Goal: Information Seeking & Learning: Learn about a topic

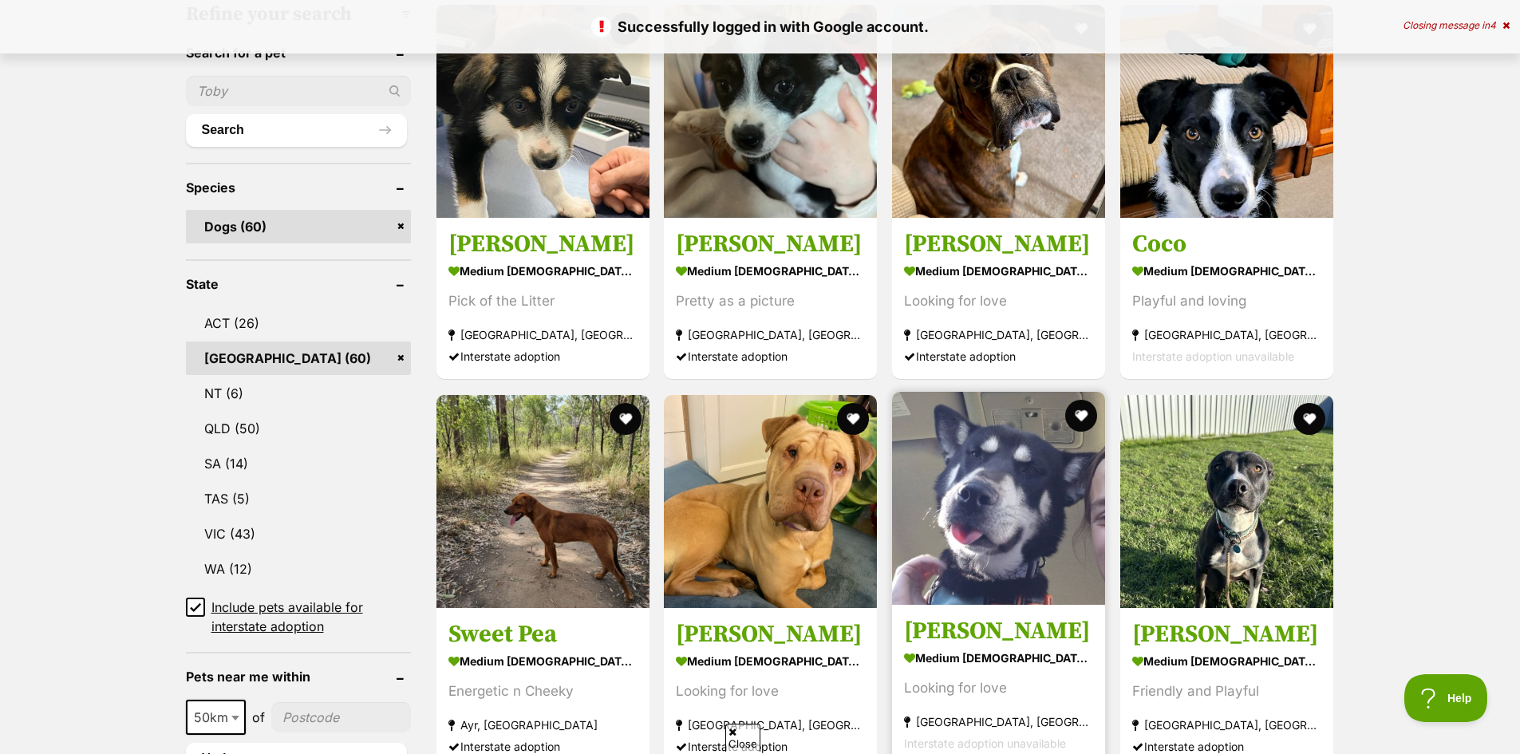
scroll to position [638, 0]
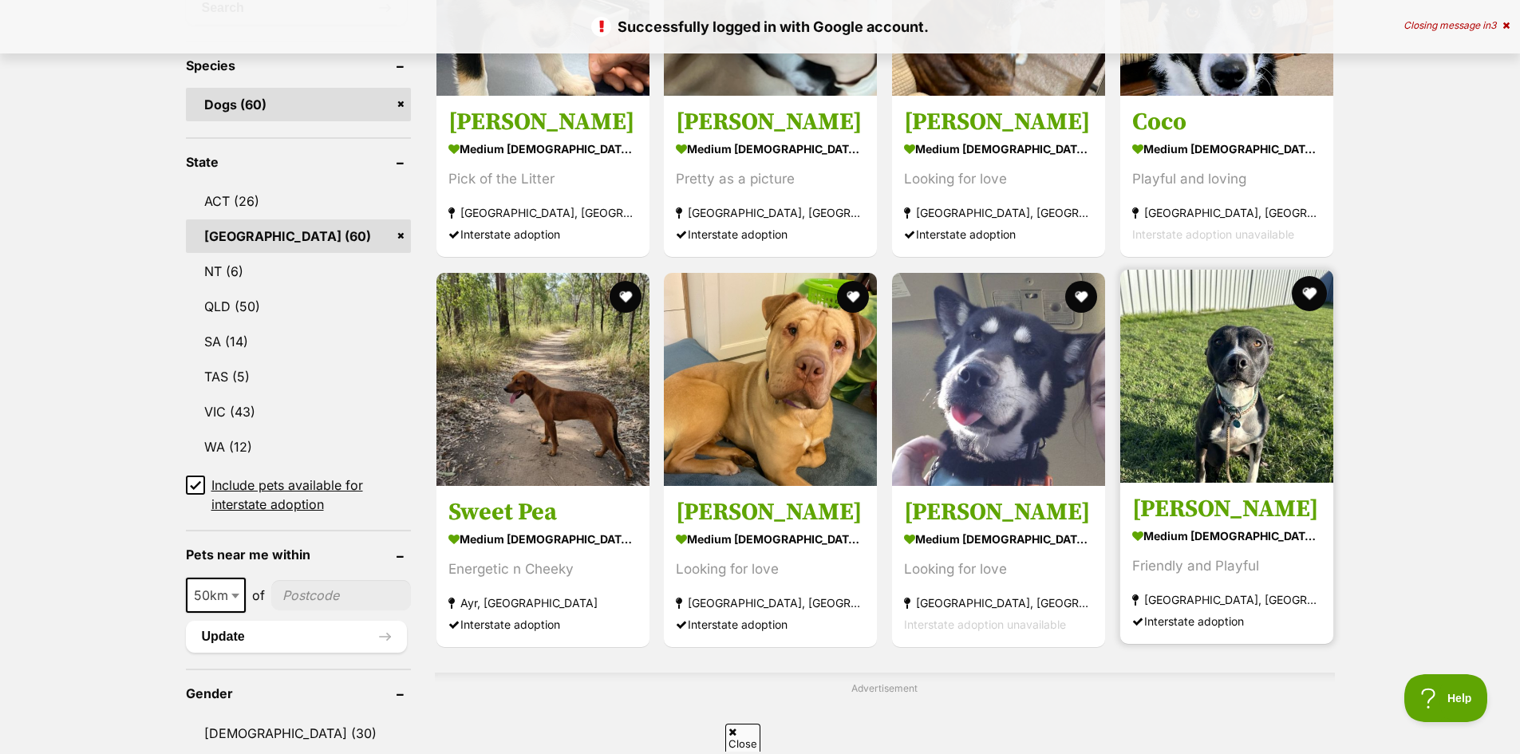
click at [1313, 292] on button "favourite" at bounding box center [1309, 293] width 35 height 35
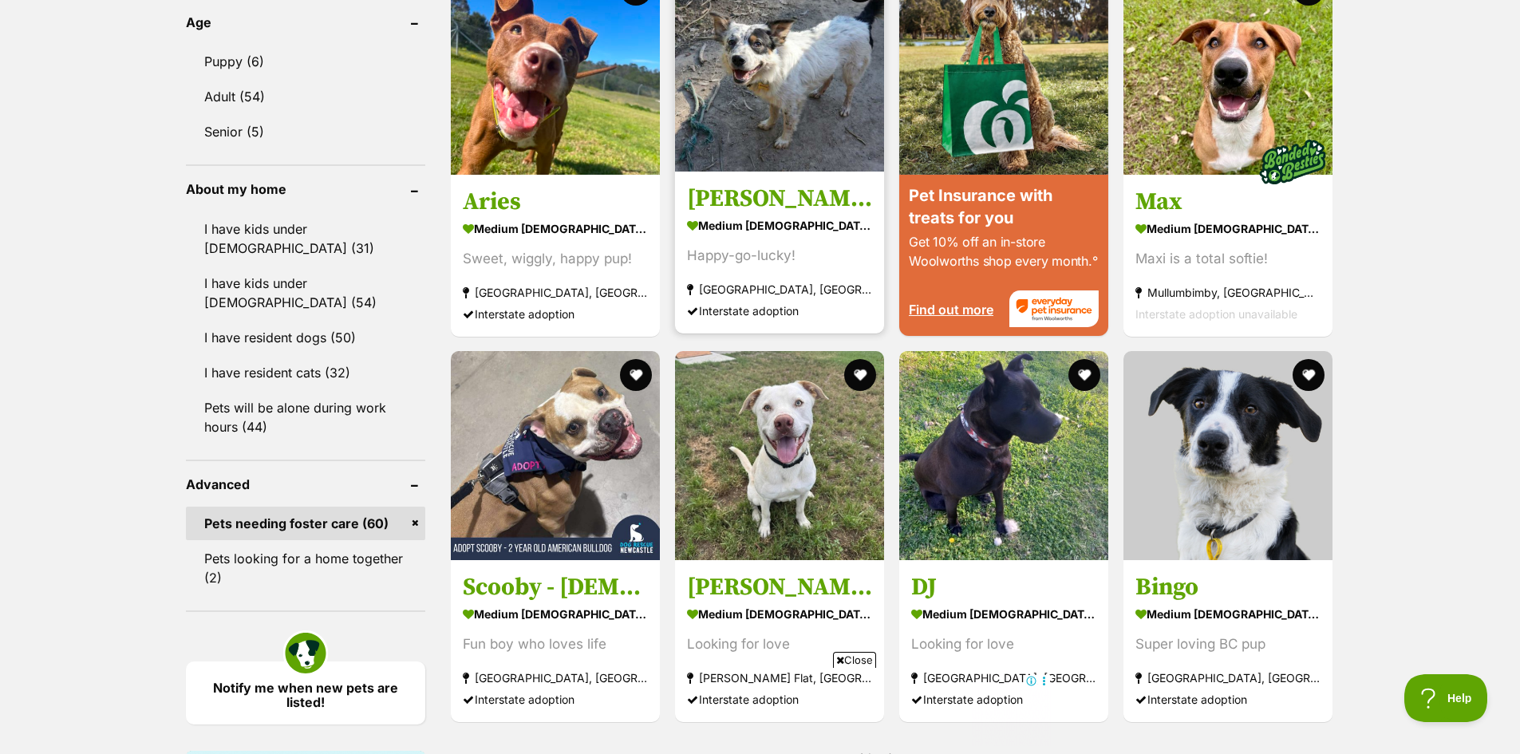
scroll to position [1516, 0]
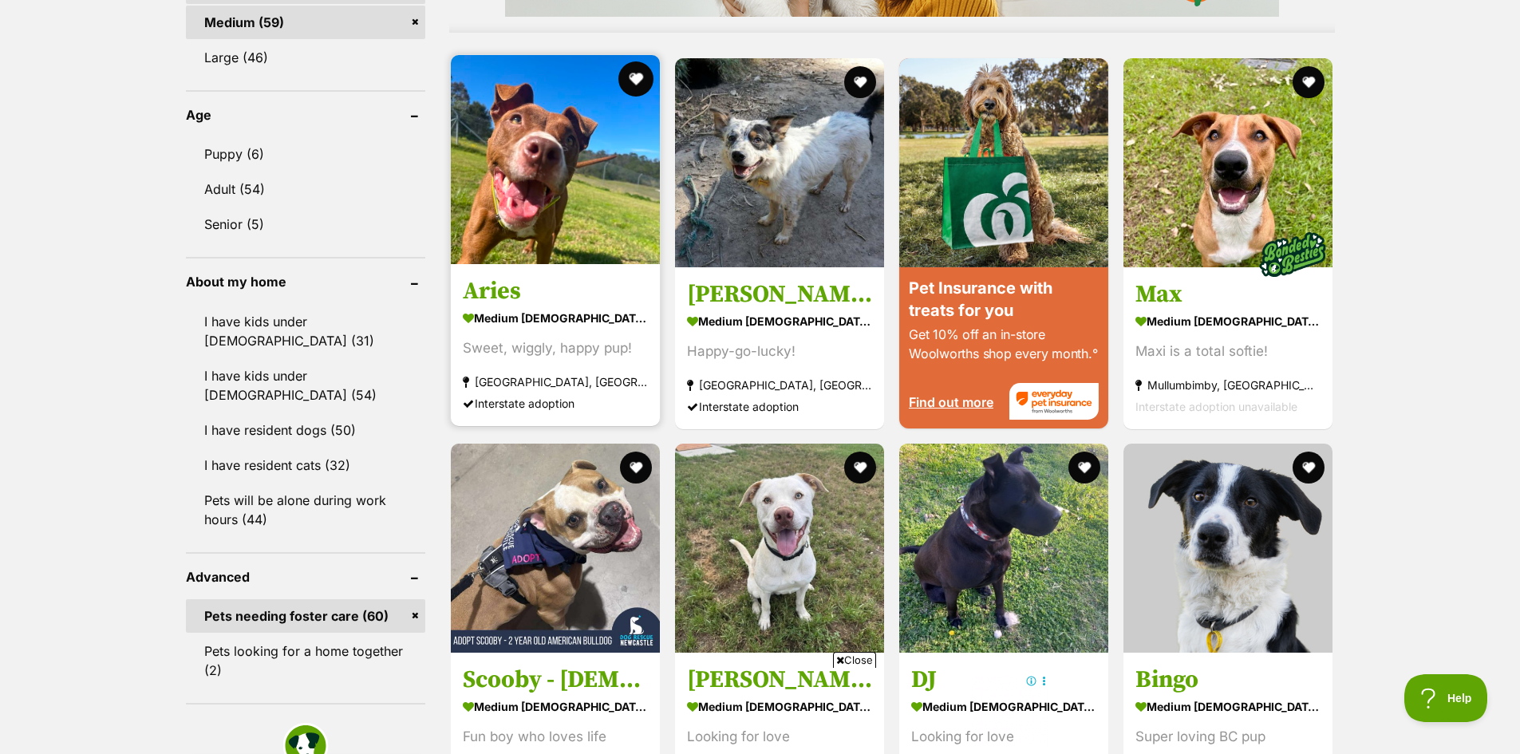
click at [639, 81] on button "favourite" at bounding box center [635, 78] width 35 height 35
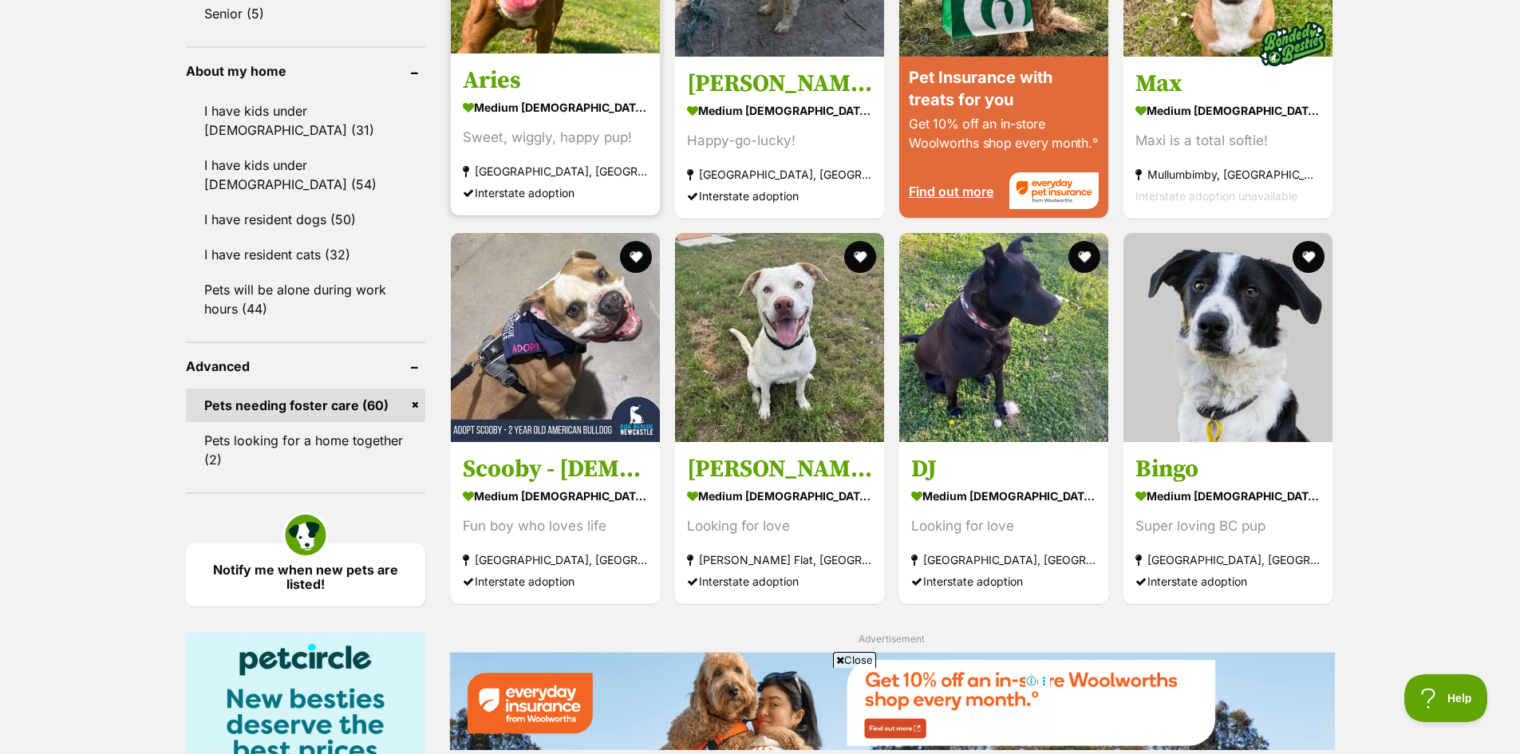
scroll to position [1756, 0]
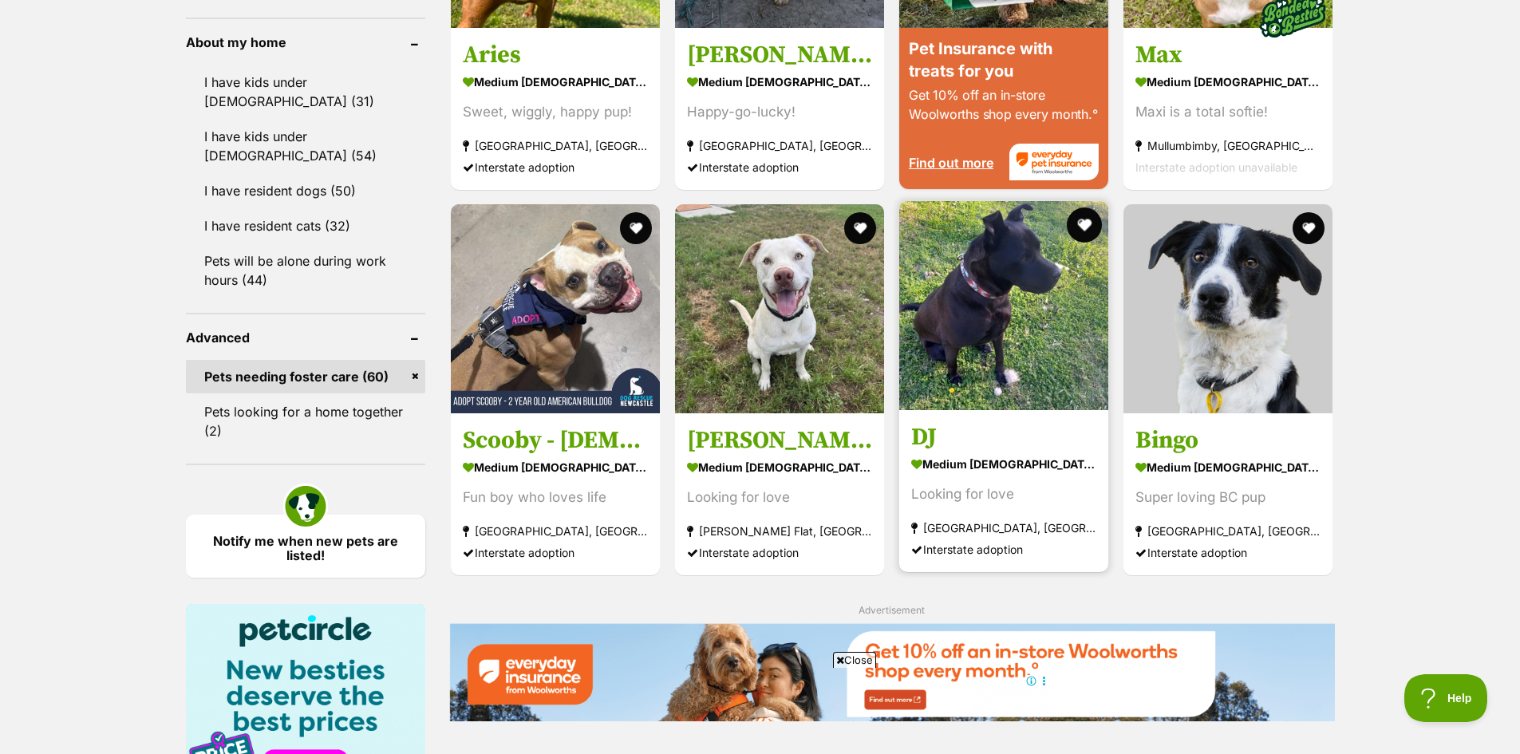
click at [1081, 223] on button "favourite" at bounding box center [1084, 224] width 35 height 35
click at [967, 295] on img at bounding box center [1003, 305] width 209 height 209
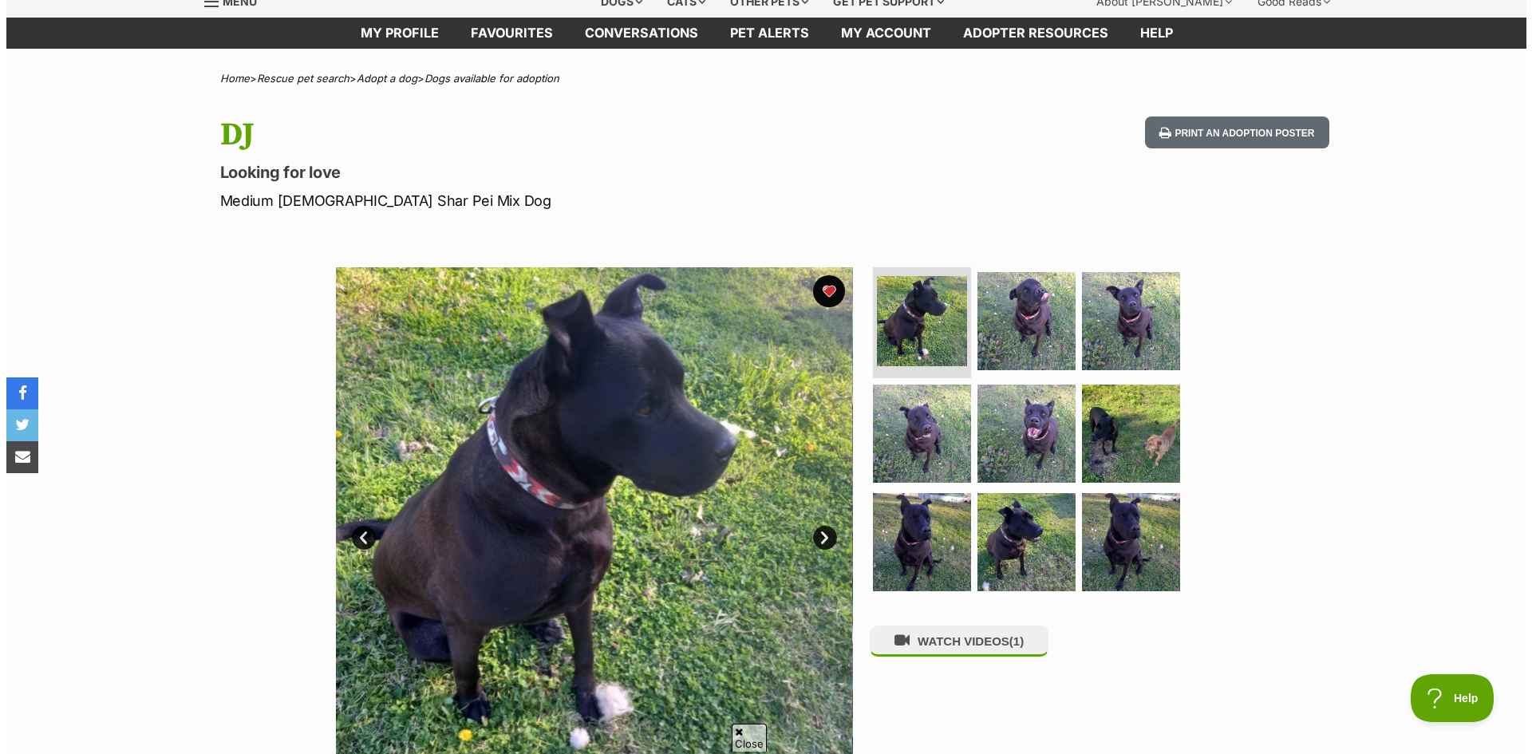
scroll to position [160, 0]
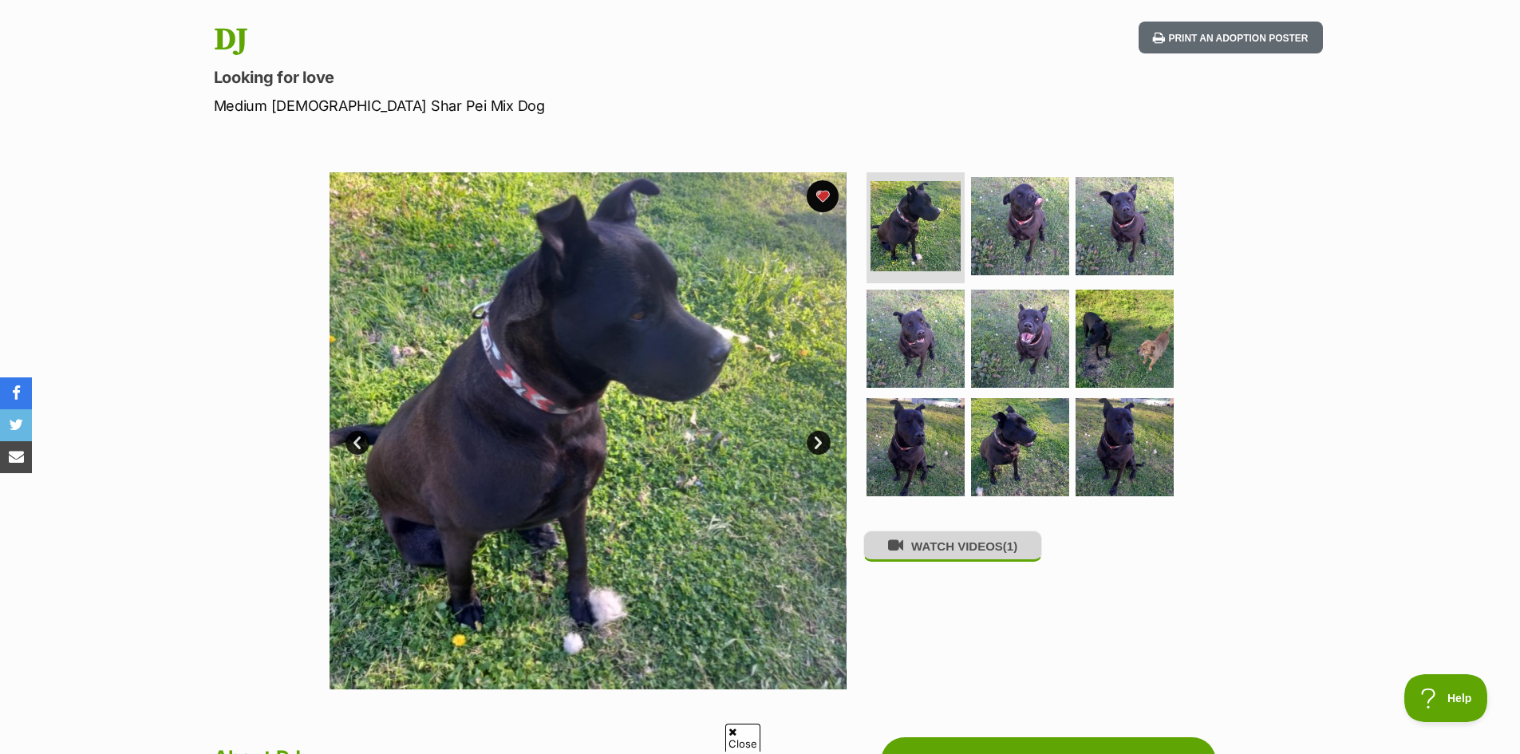
click at [922, 551] on button "WATCH VIDEOS (1)" at bounding box center [952, 546] width 179 height 31
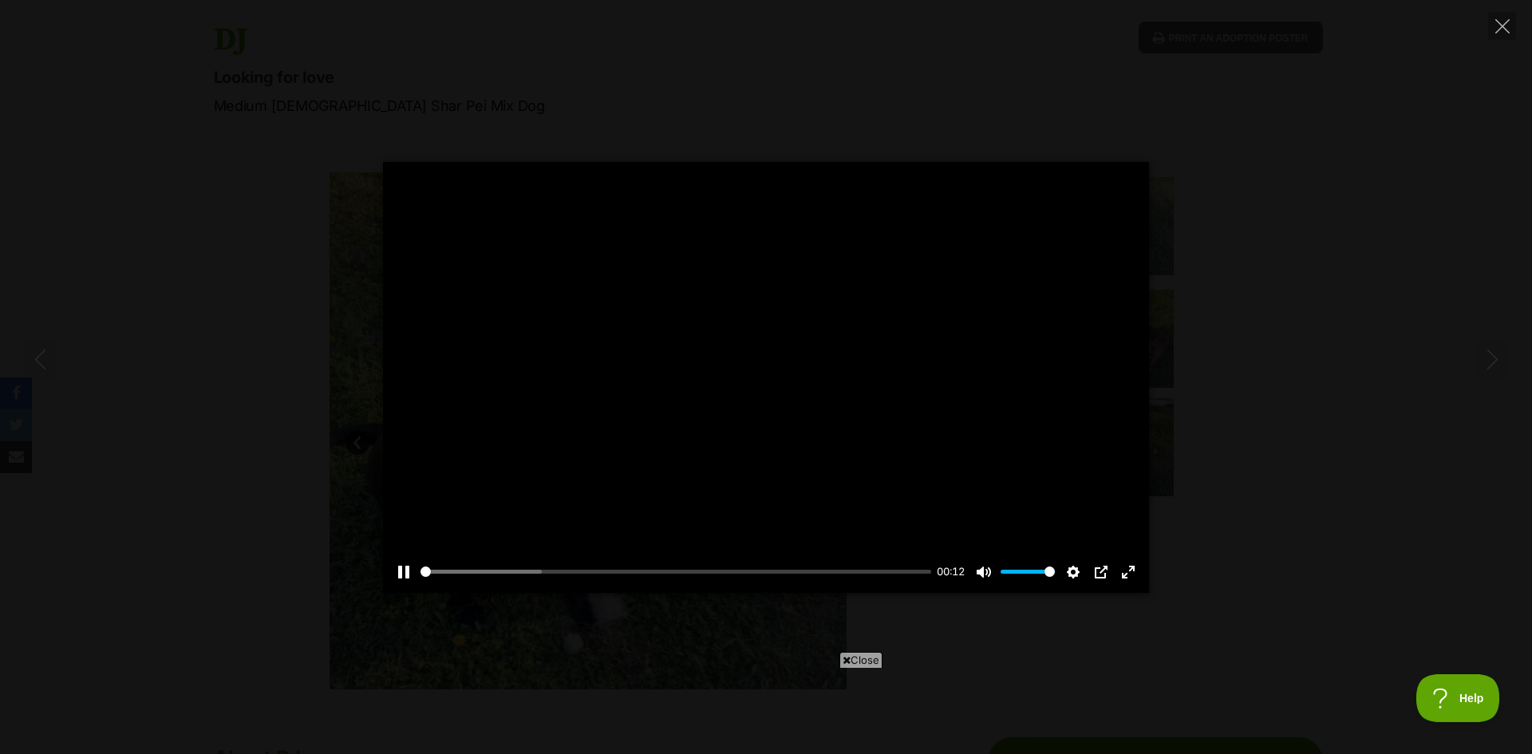
scroll to position [0, 0]
click at [803, 366] on div at bounding box center [766, 377] width 766 height 431
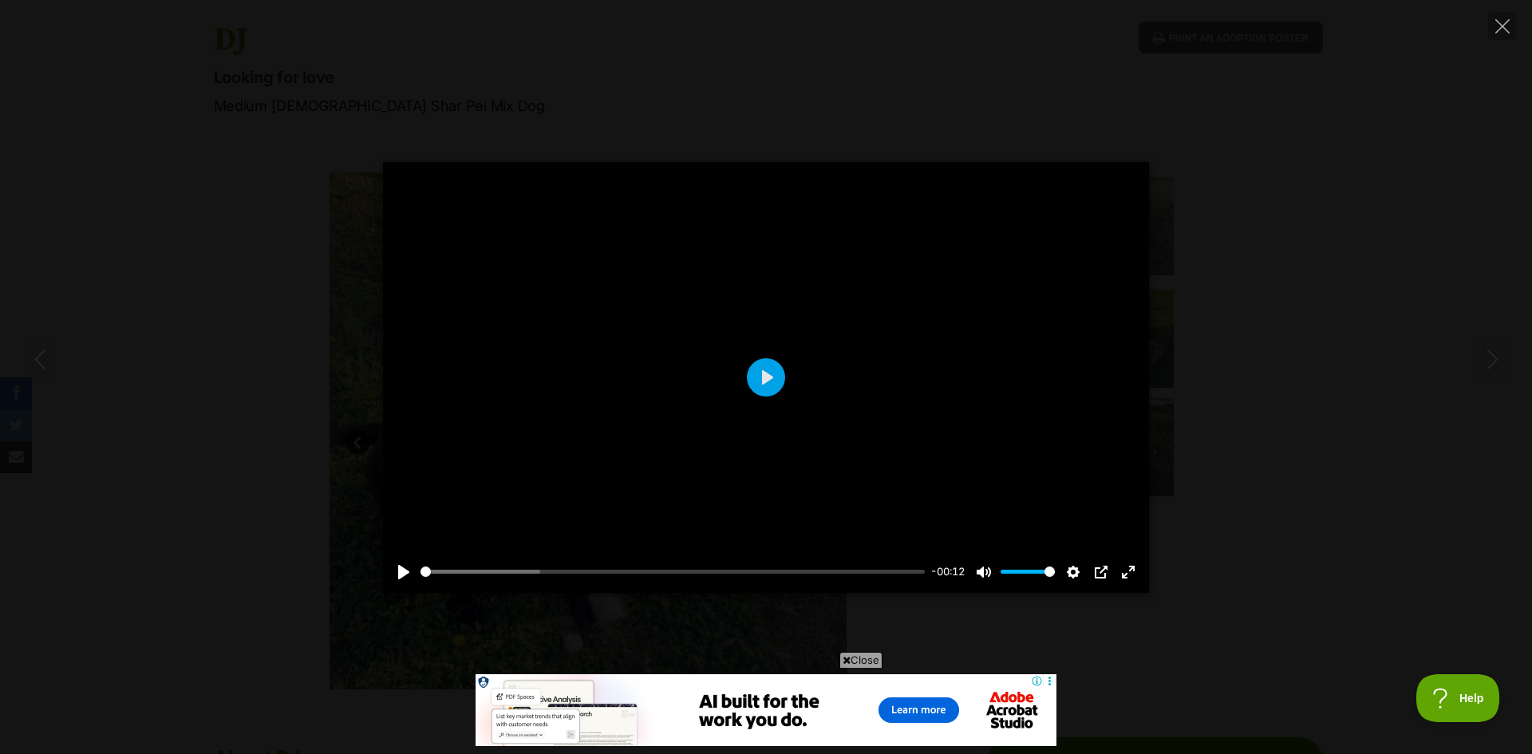
click at [742, 373] on div at bounding box center [766, 377] width 766 height 431
click at [1251, 488] on div "Pause Play % buffered 00:00 -00:09 Unmute Mute Disable captions Enable captions…" at bounding box center [766, 377] width 1532 height 431
type input "27.33"
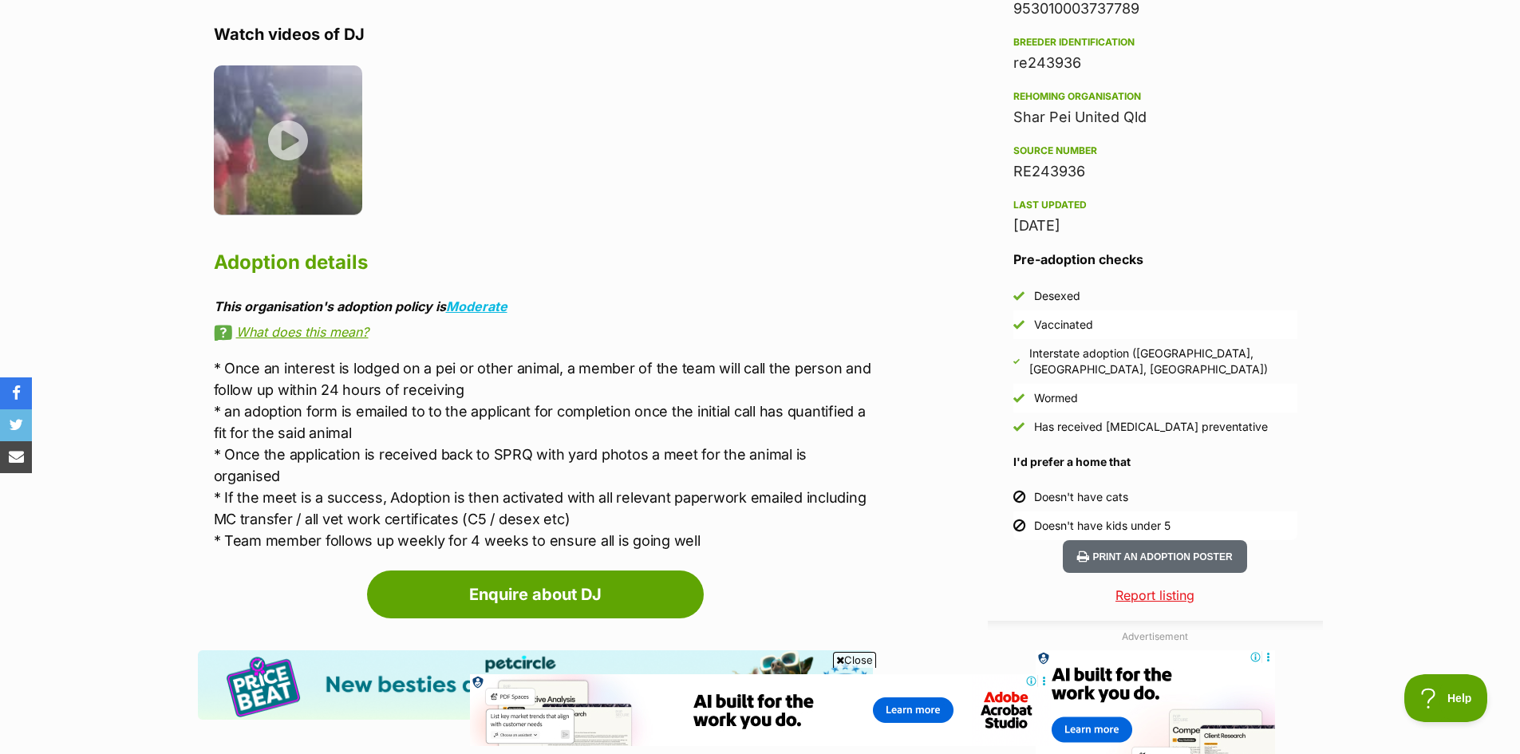
scroll to position [1436, 0]
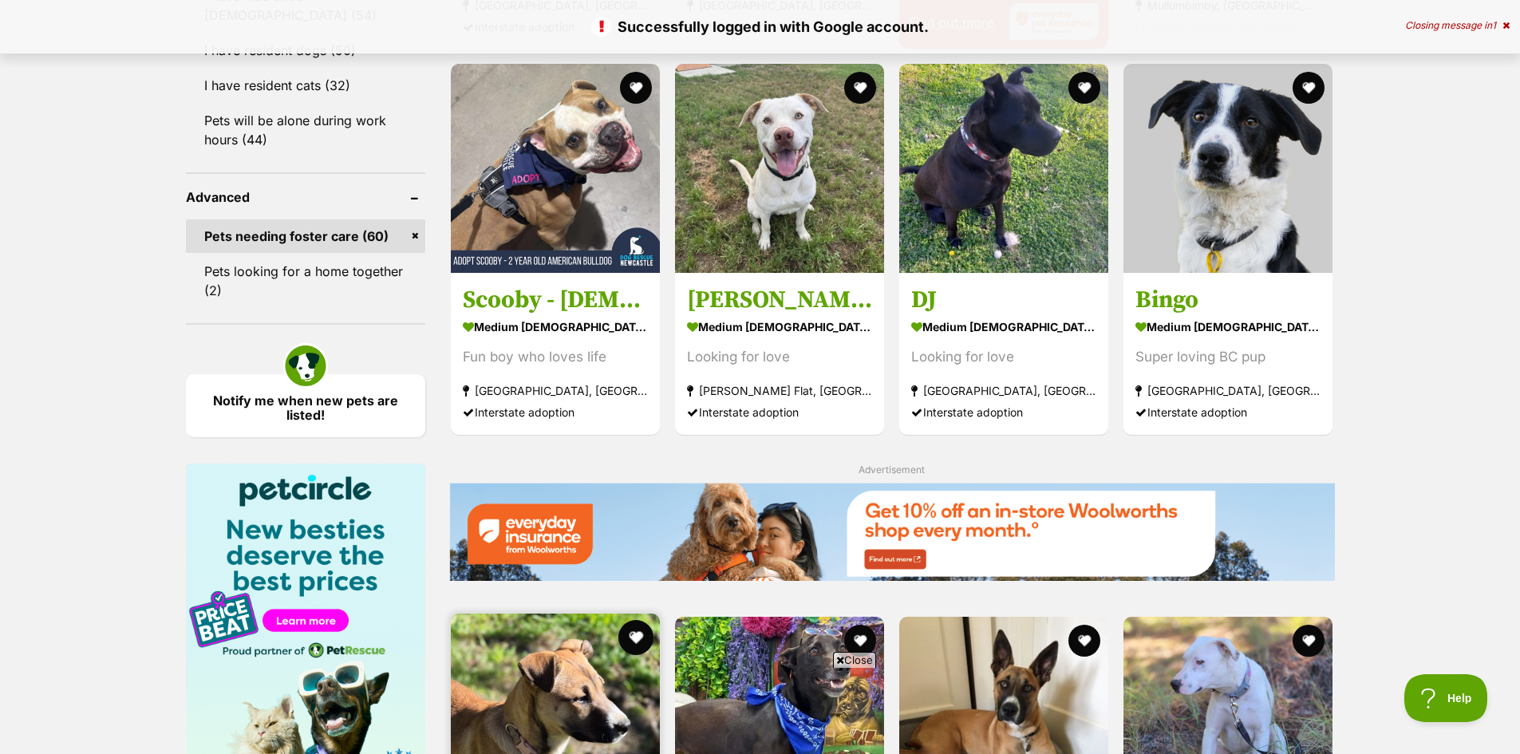
click at [642, 620] on button "favourite" at bounding box center [635, 637] width 35 height 35
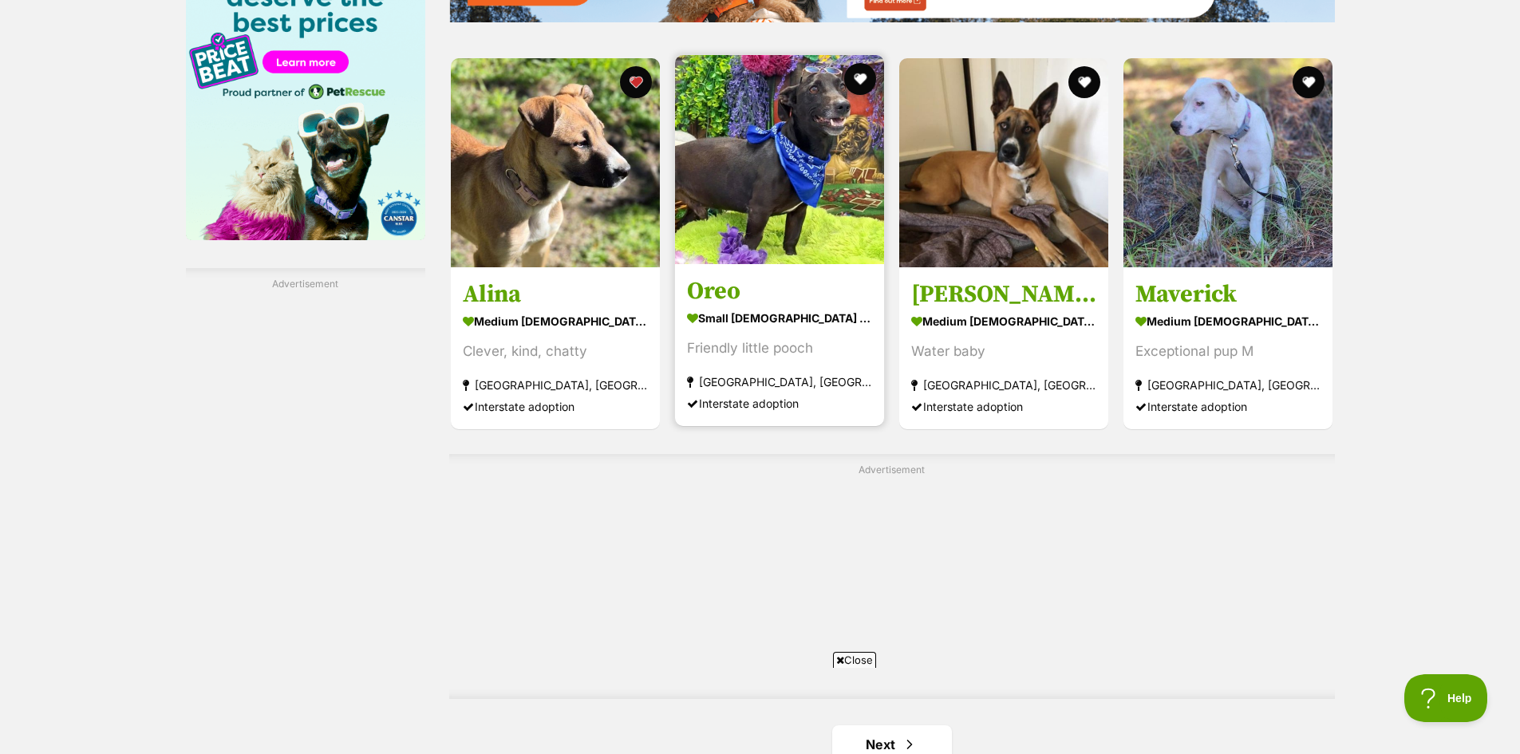
scroll to position [2694, 0]
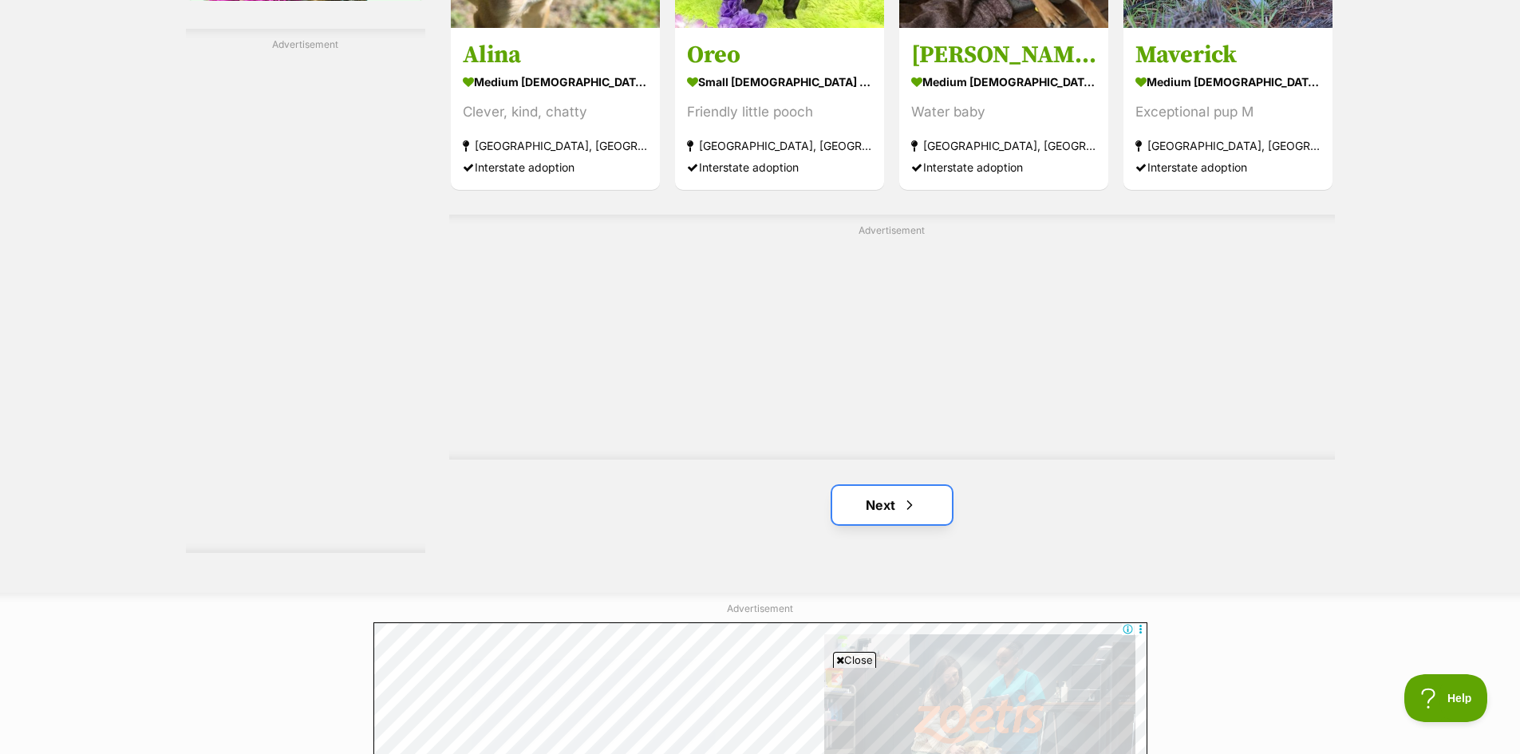
click at [899, 486] on link "Next" at bounding box center [892, 505] width 120 height 38
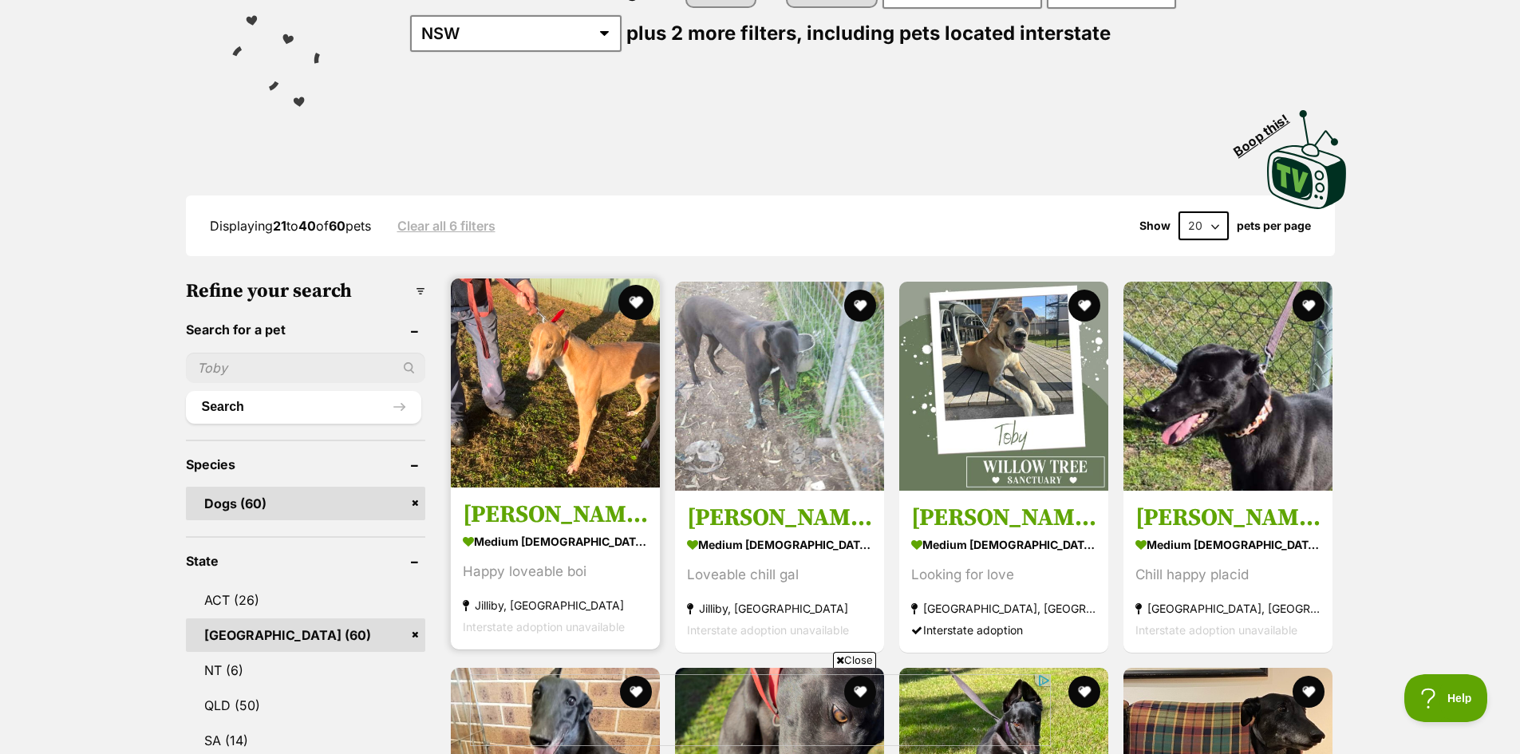
click at [638, 298] on button "favourite" at bounding box center [635, 302] width 35 height 35
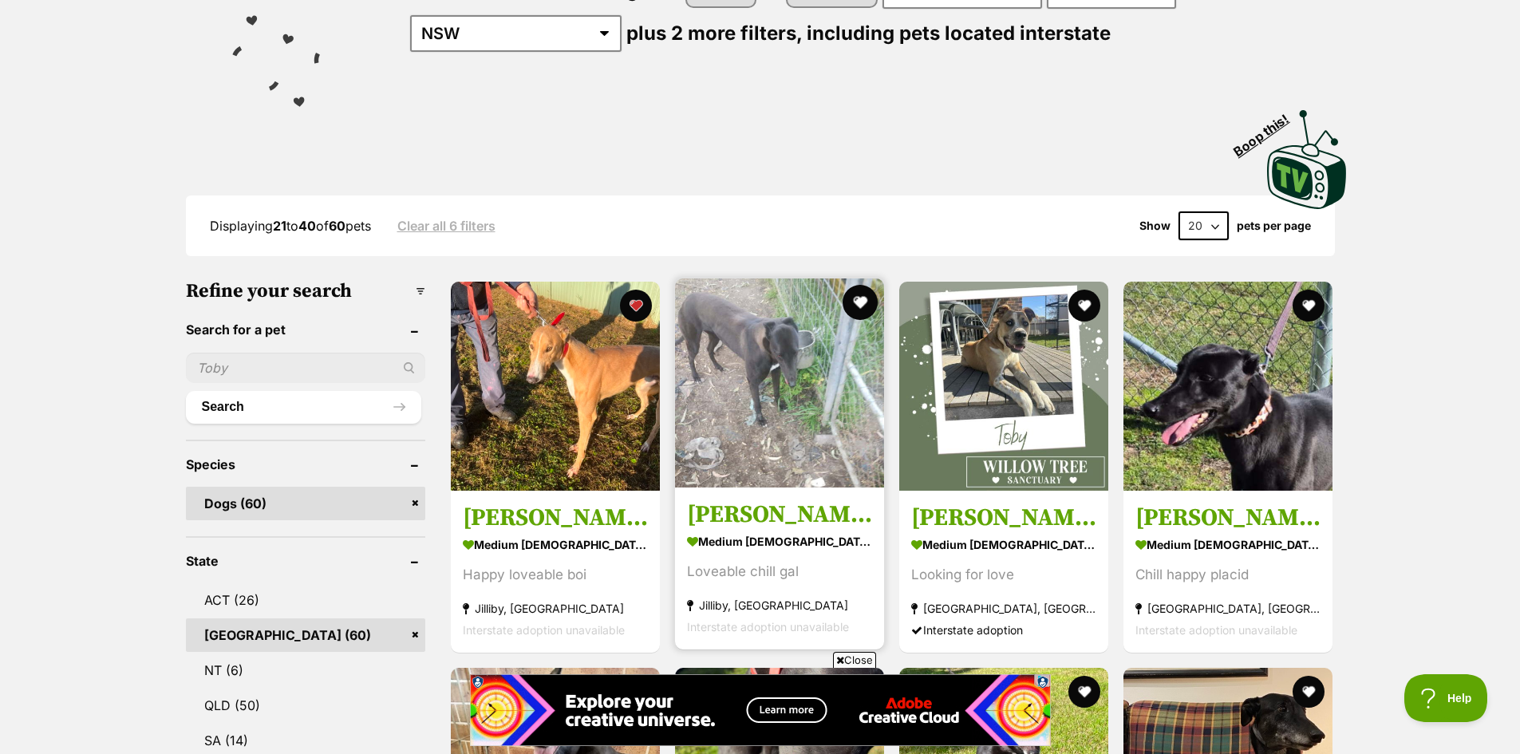
click at [867, 302] on button "favourite" at bounding box center [860, 302] width 35 height 35
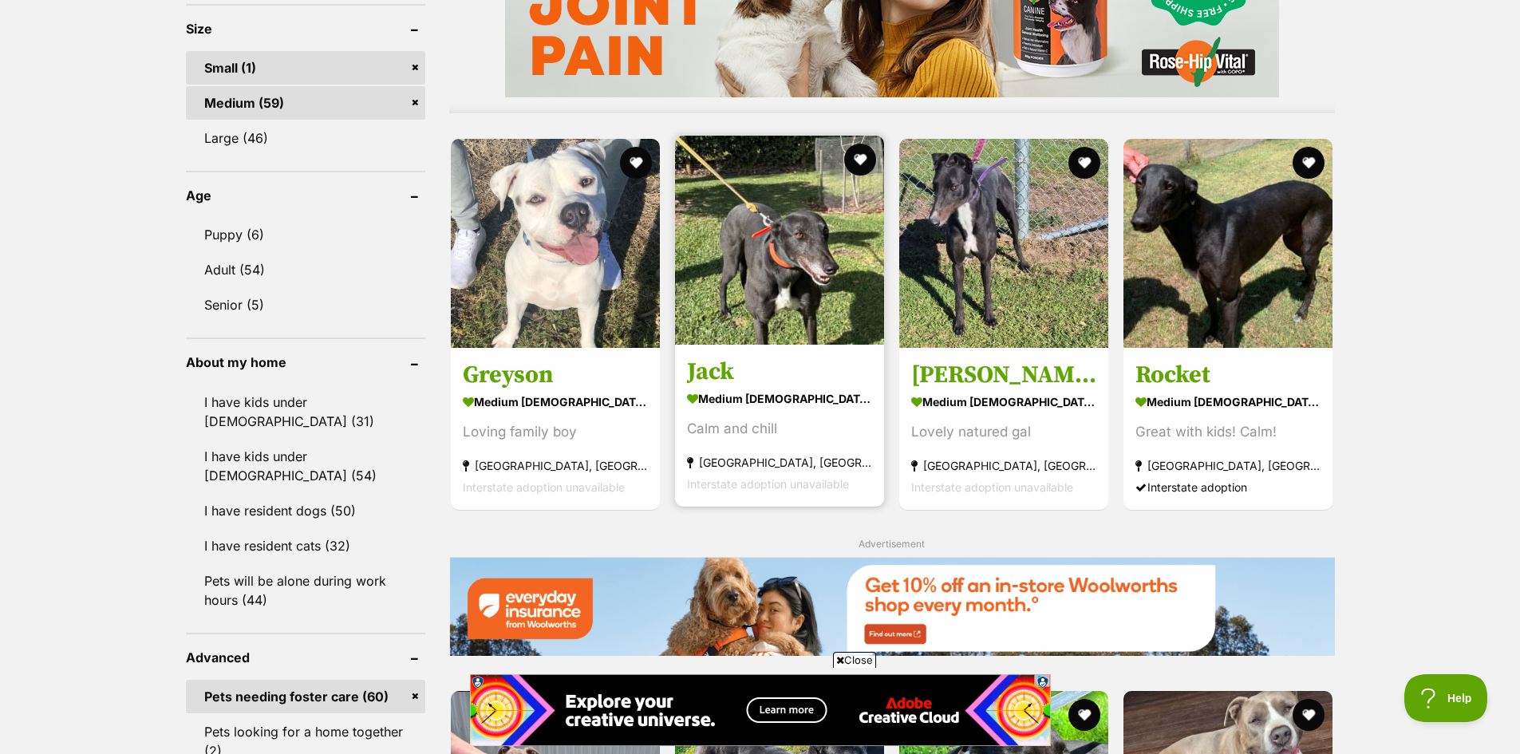
scroll to position [1436, 0]
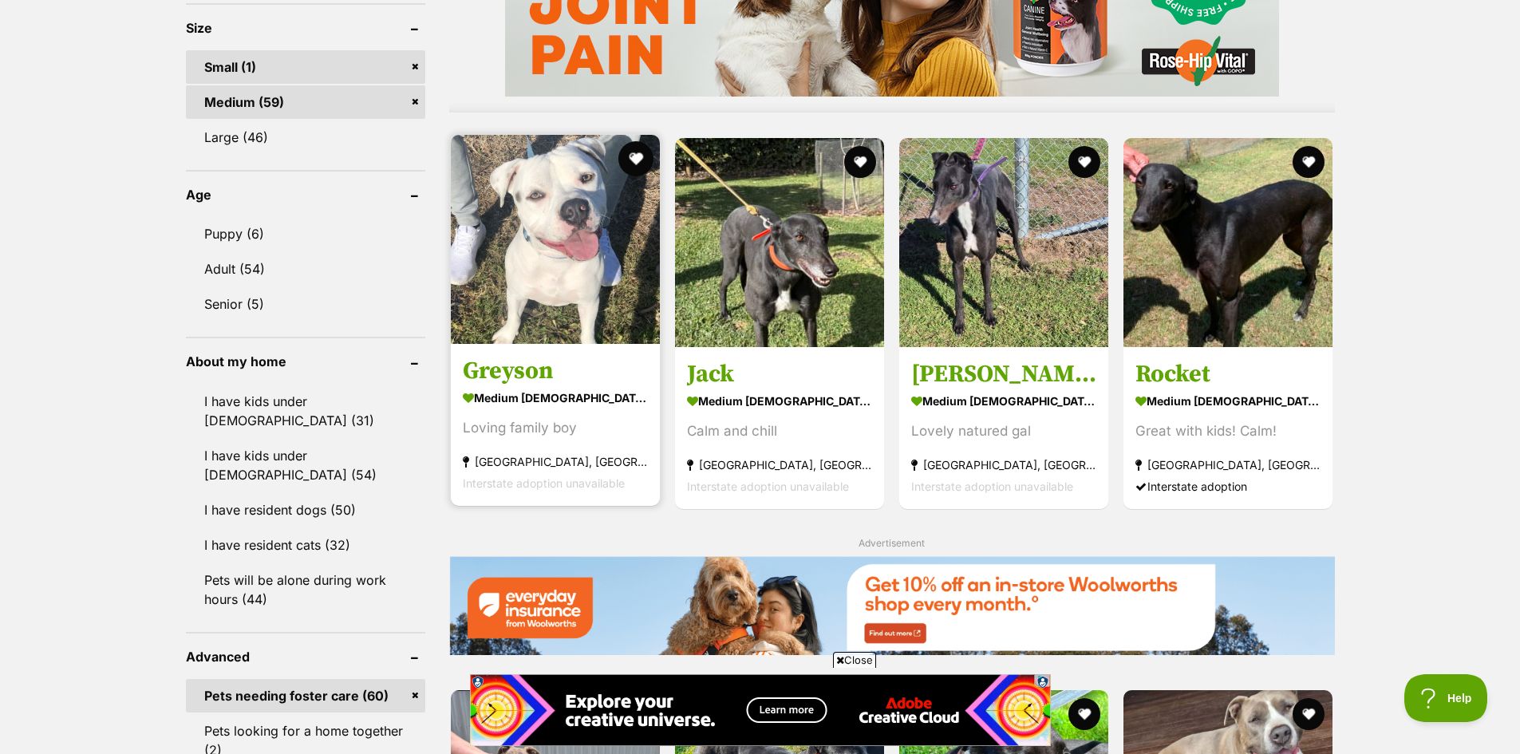
click at [638, 166] on button "favourite" at bounding box center [635, 158] width 35 height 35
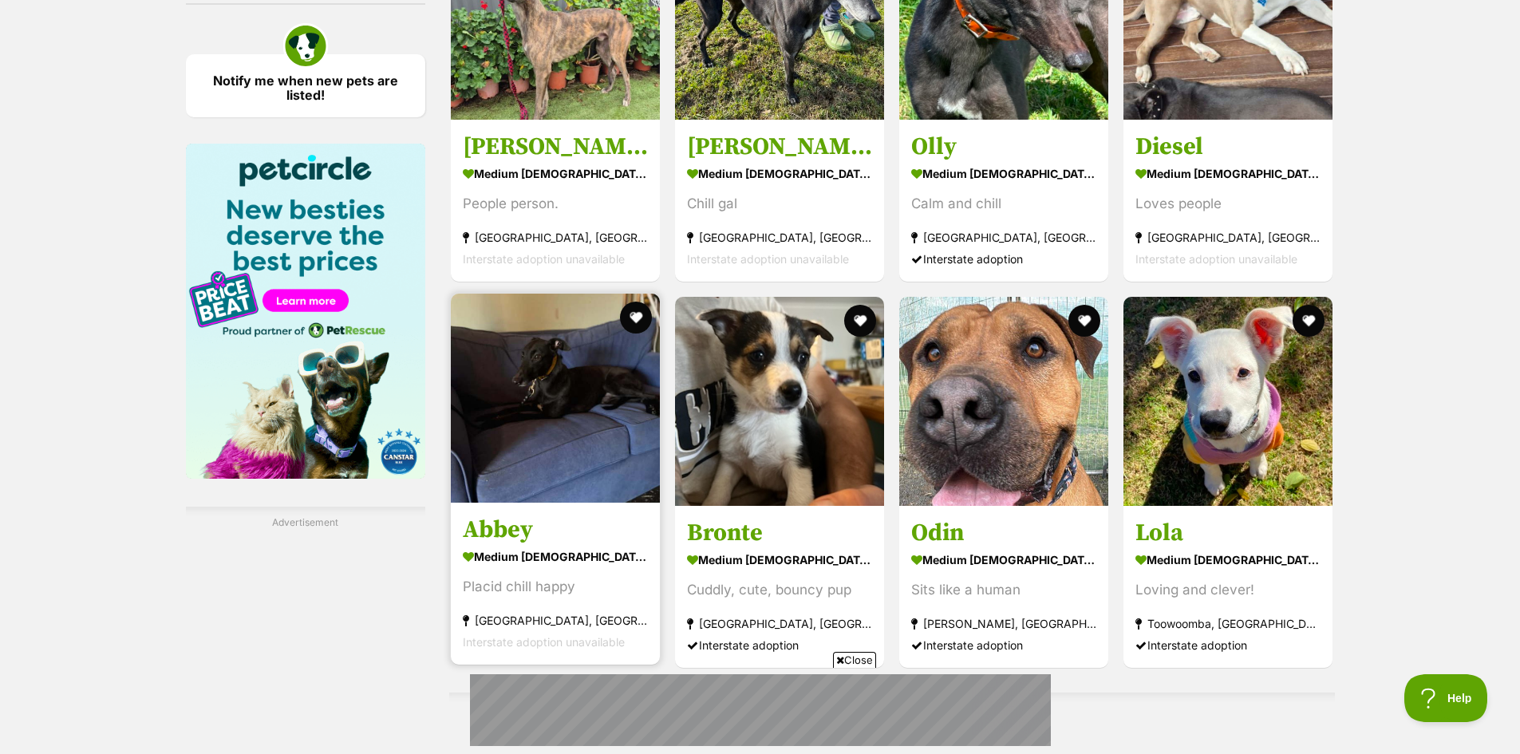
scroll to position [2234, 0]
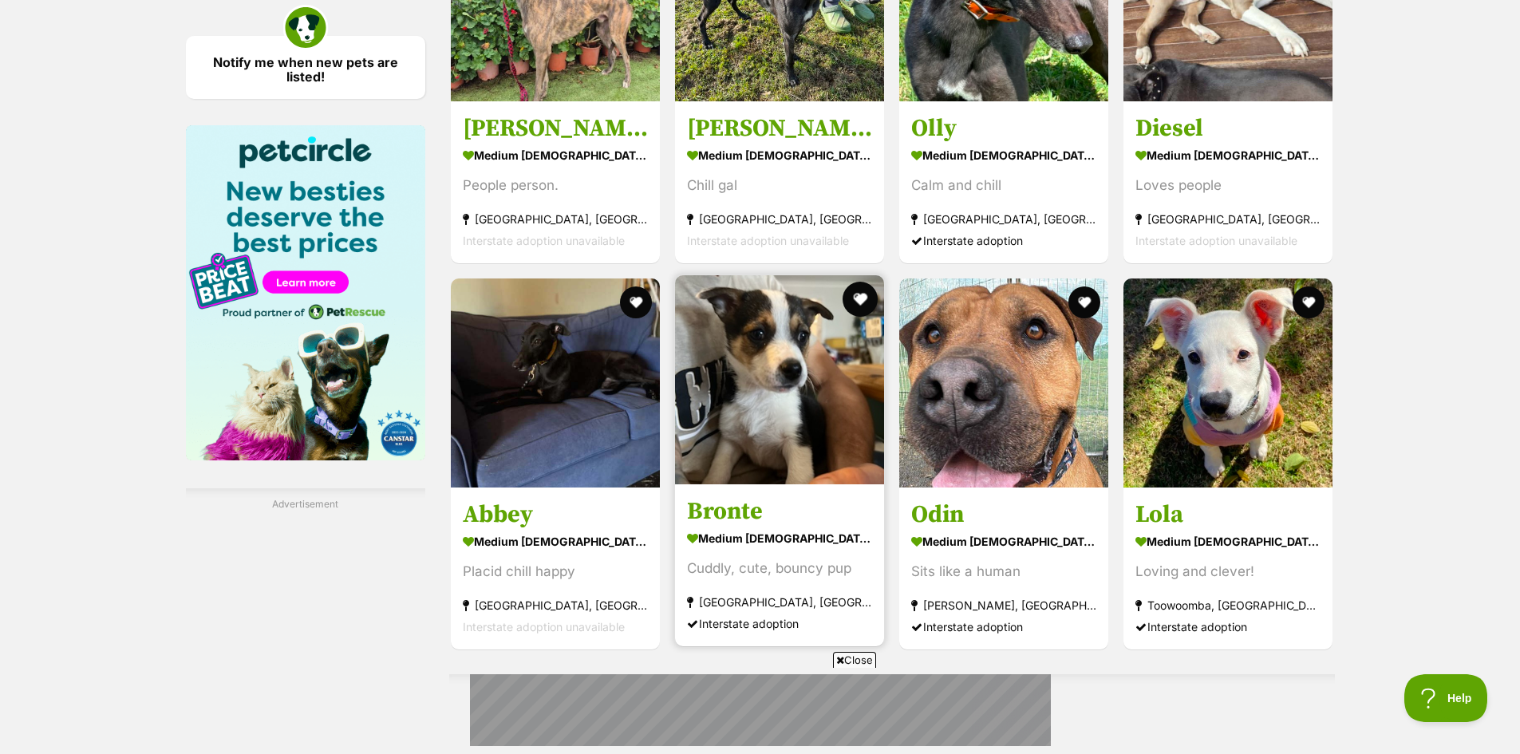
click at [854, 294] on button "favourite" at bounding box center [860, 299] width 35 height 35
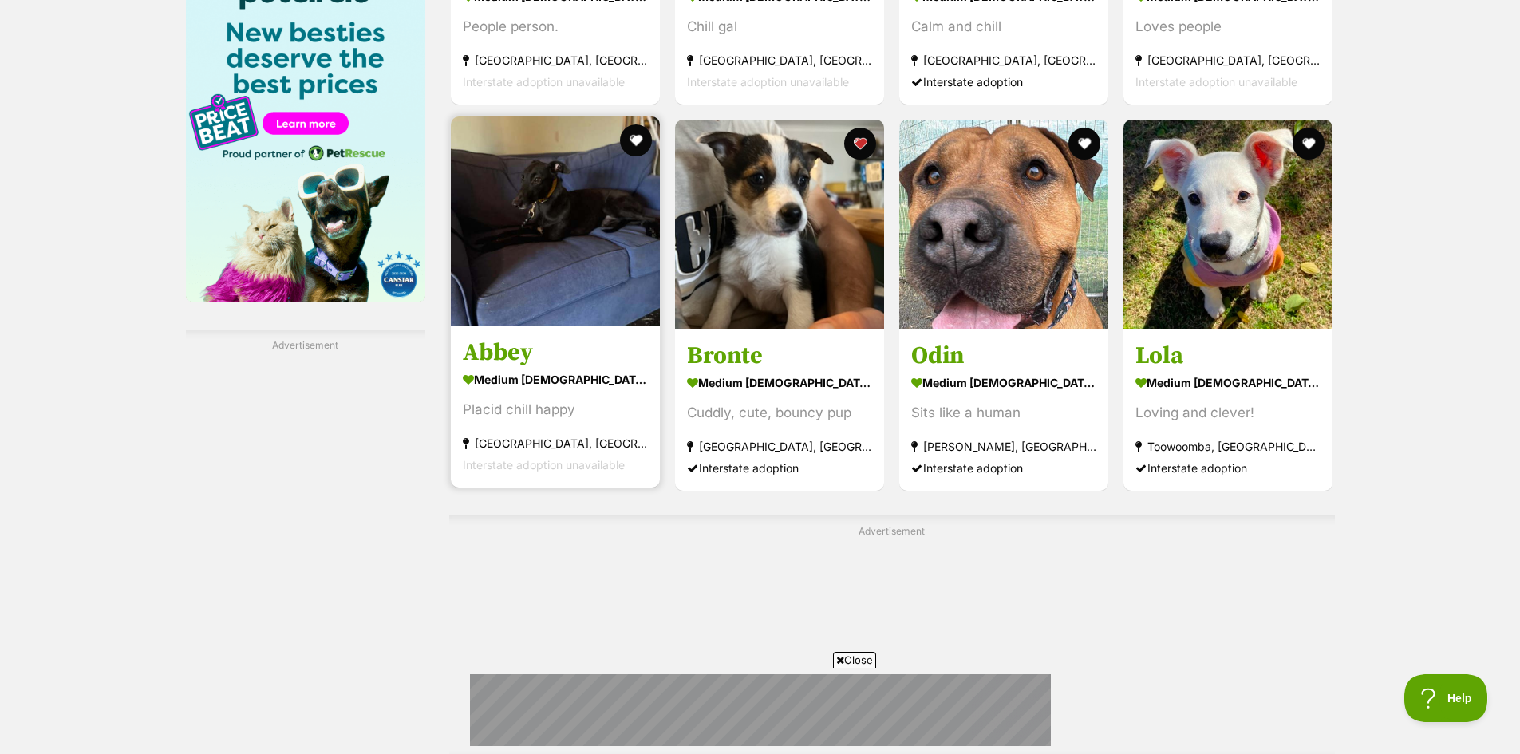
scroll to position [2394, 0]
click at [530, 259] on img at bounding box center [555, 220] width 209 height 209
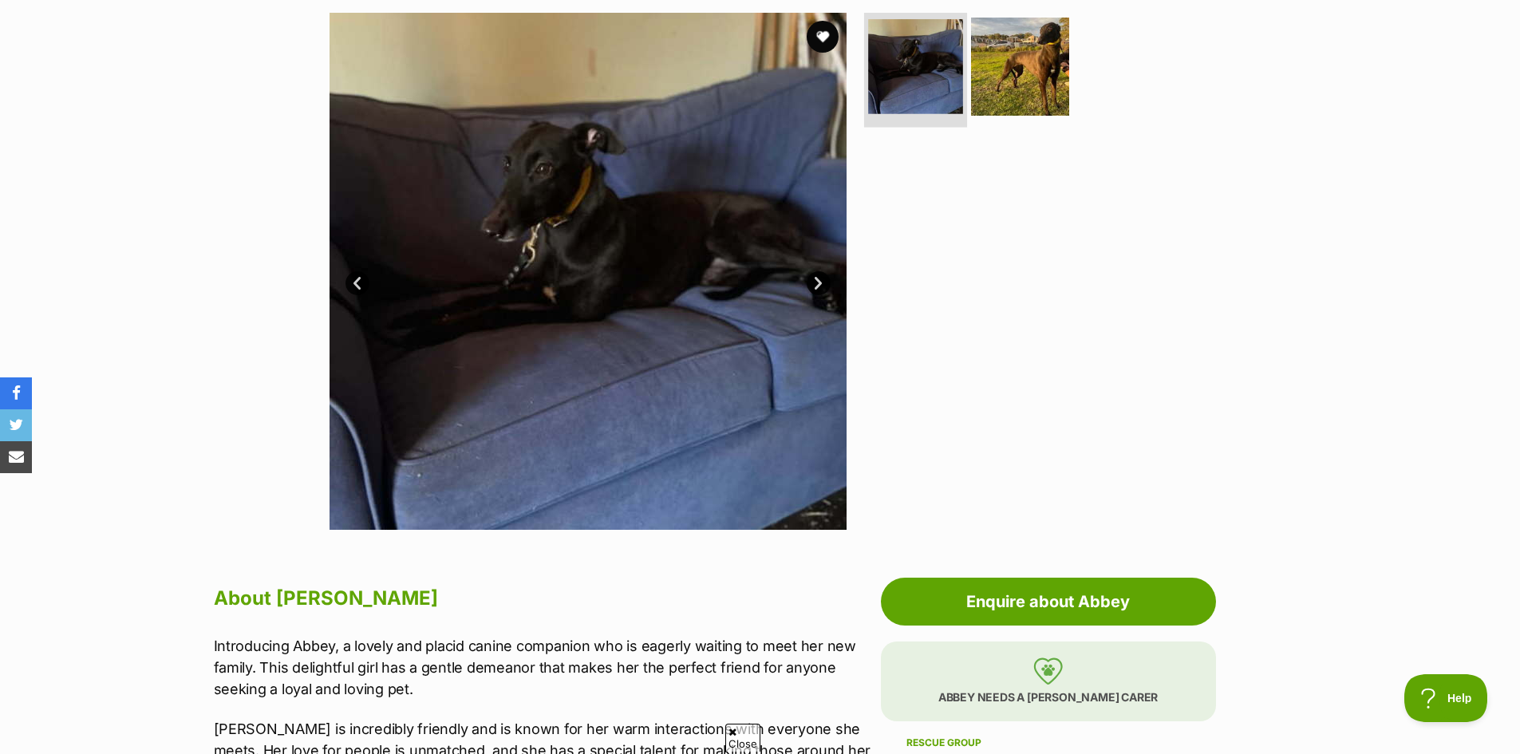
click at [963, 83] on li at bounding box center [915, 68] width 103 height 117
click at [990, 81] on img at bounding box center [1020, 65] width 103 height 103
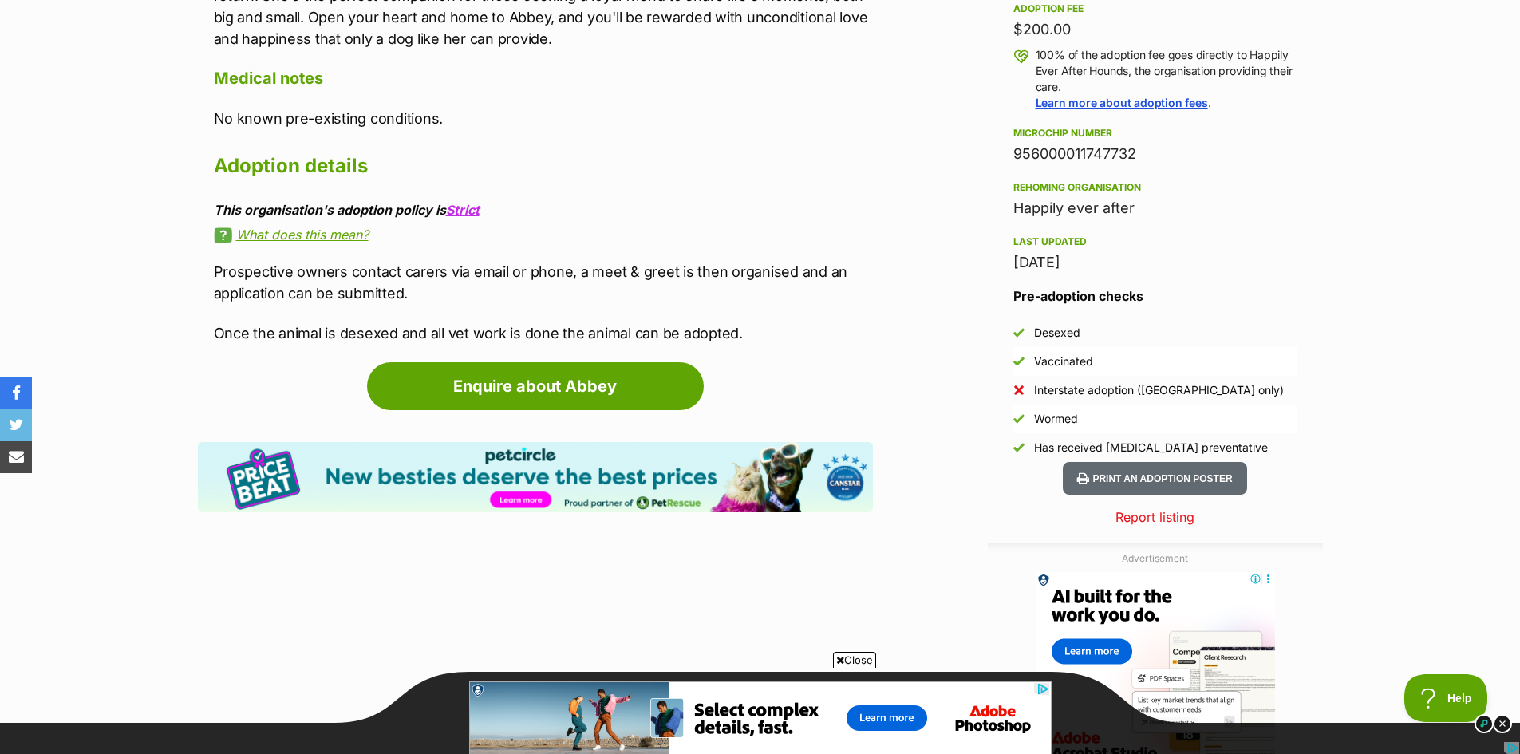
scroll to position [1357, 0]
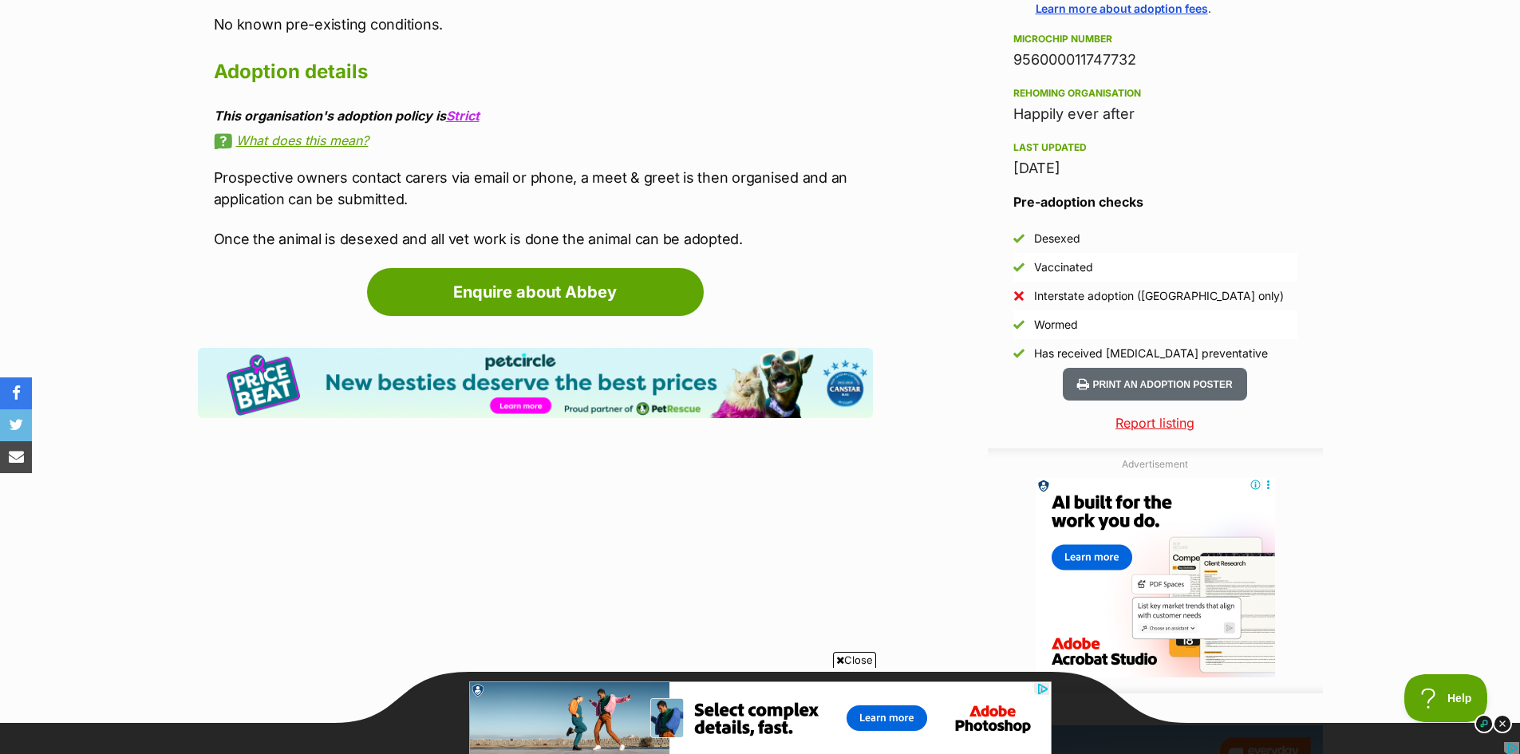
drag, startPoint x: 503, startPoint y: 450, endPoint x: 483, endPoint y: 437, distance: 24.1
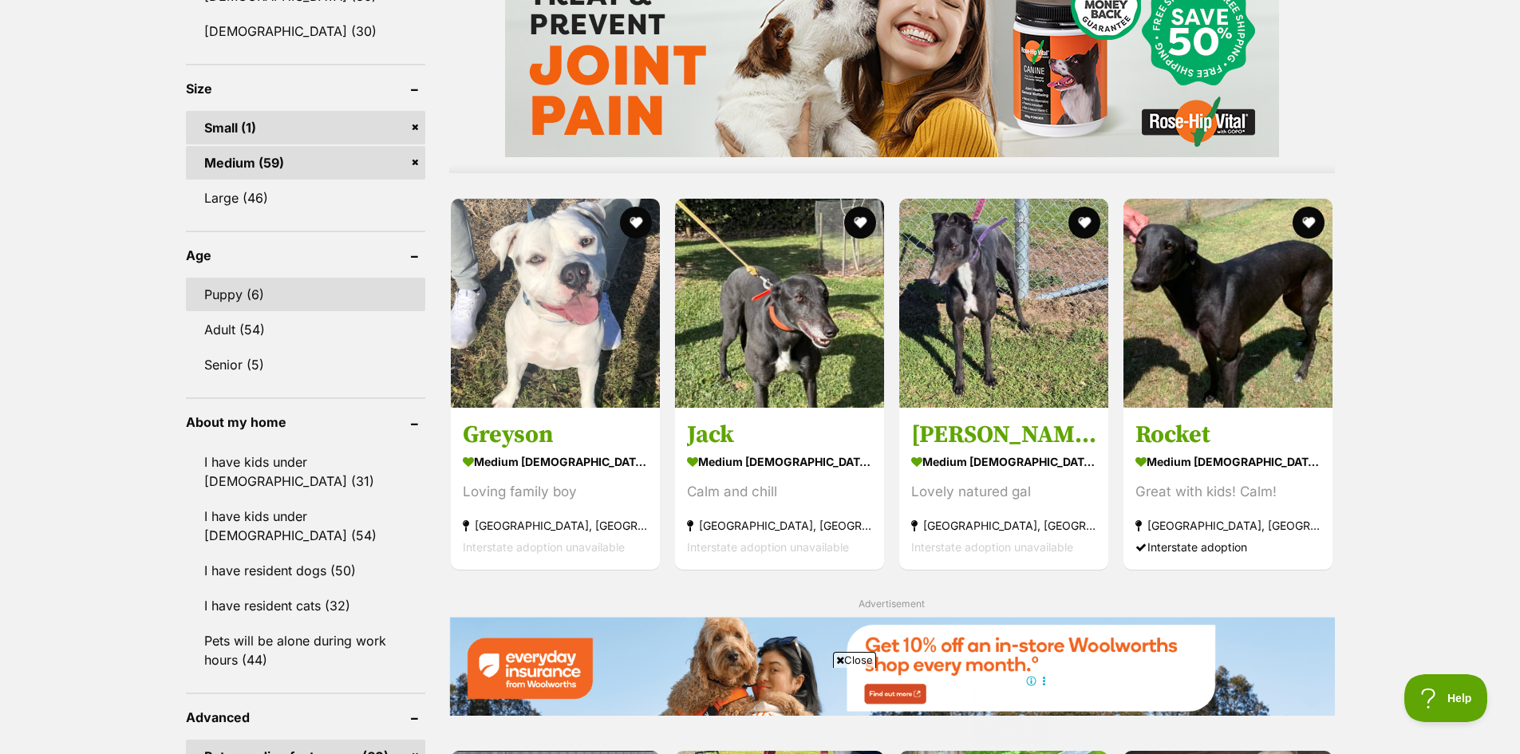
click at [325, 294] on link "Puppy (6)" at bounding box center [305, 295] width 239 height 34
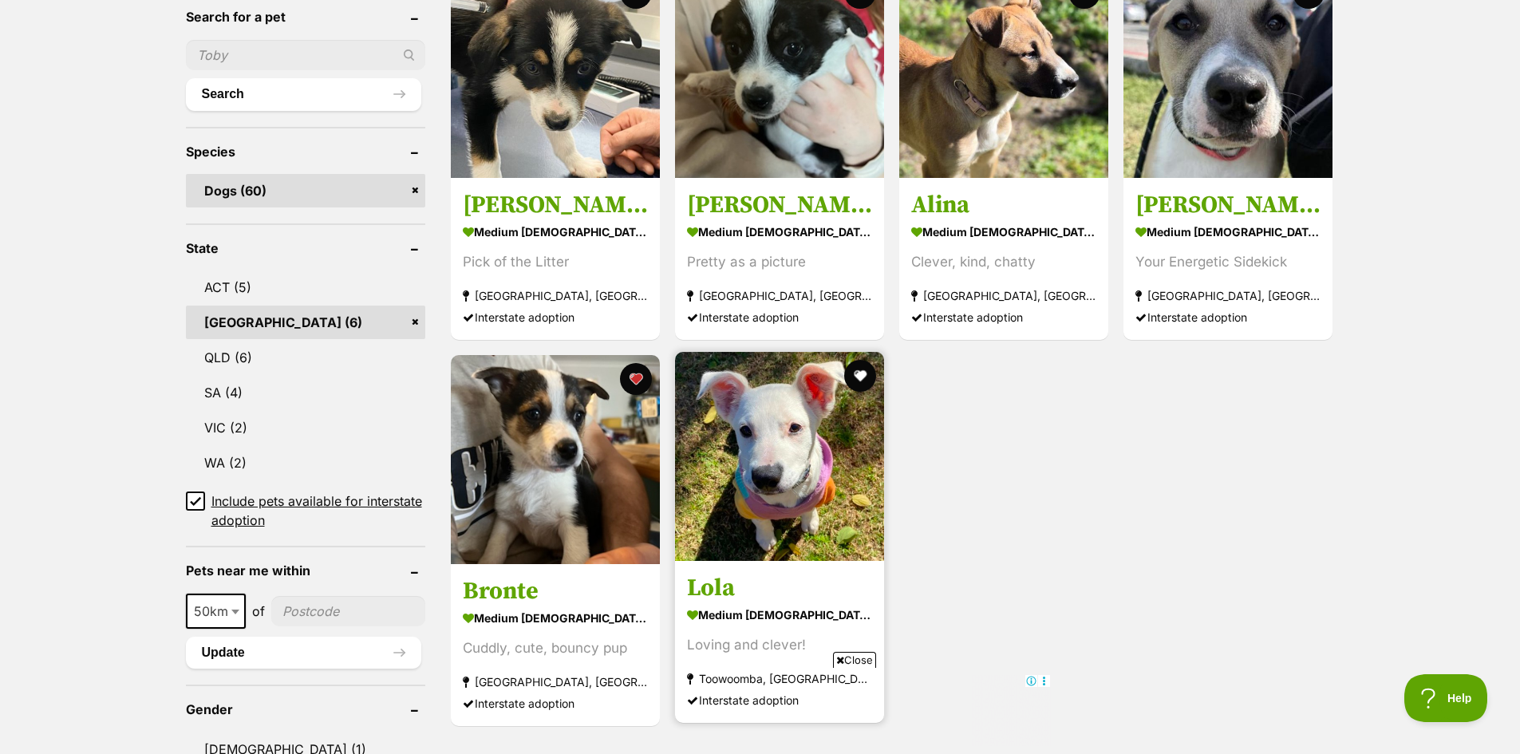
scroll to position [559, 0]
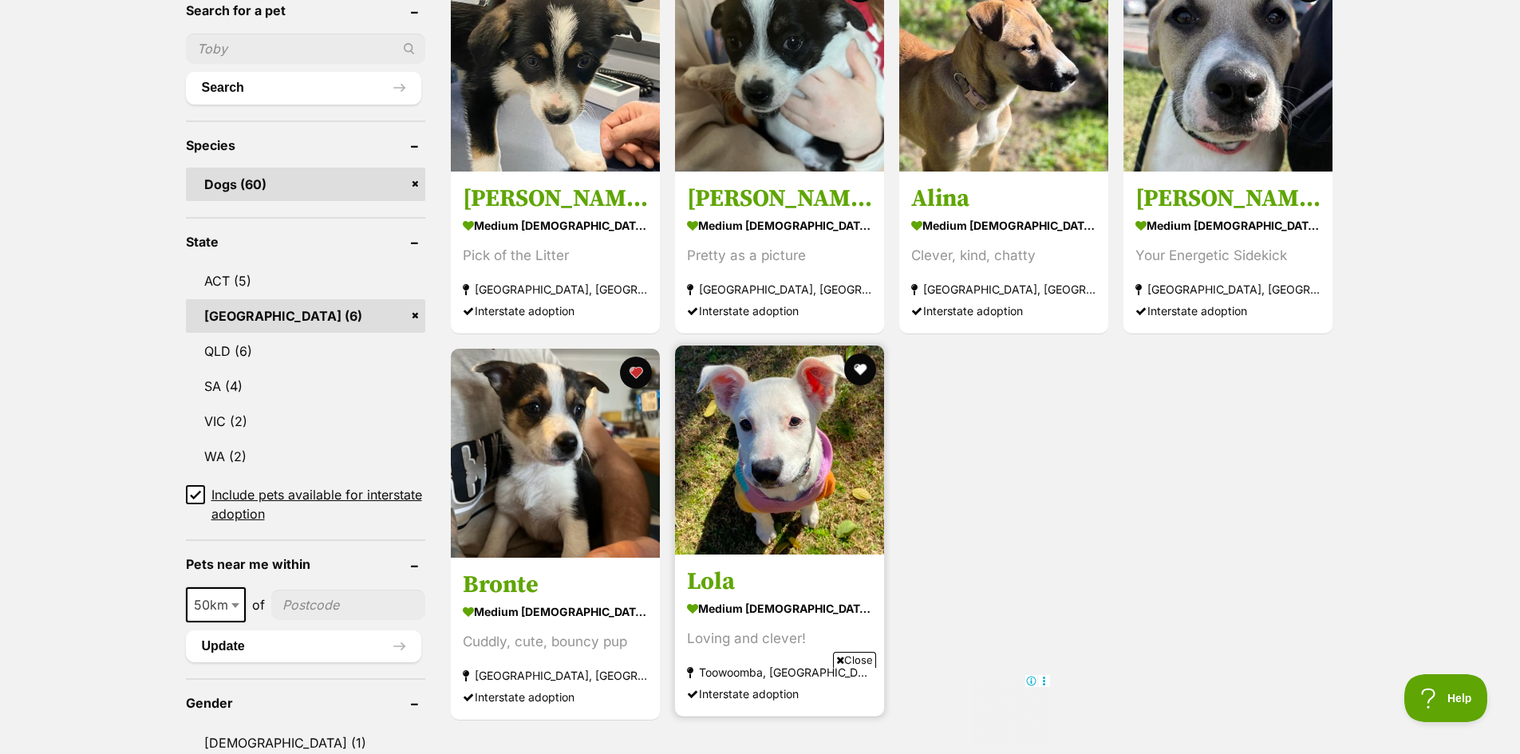
click at [797, 488] on img at bounding box center [779, 450] width 209 height 209
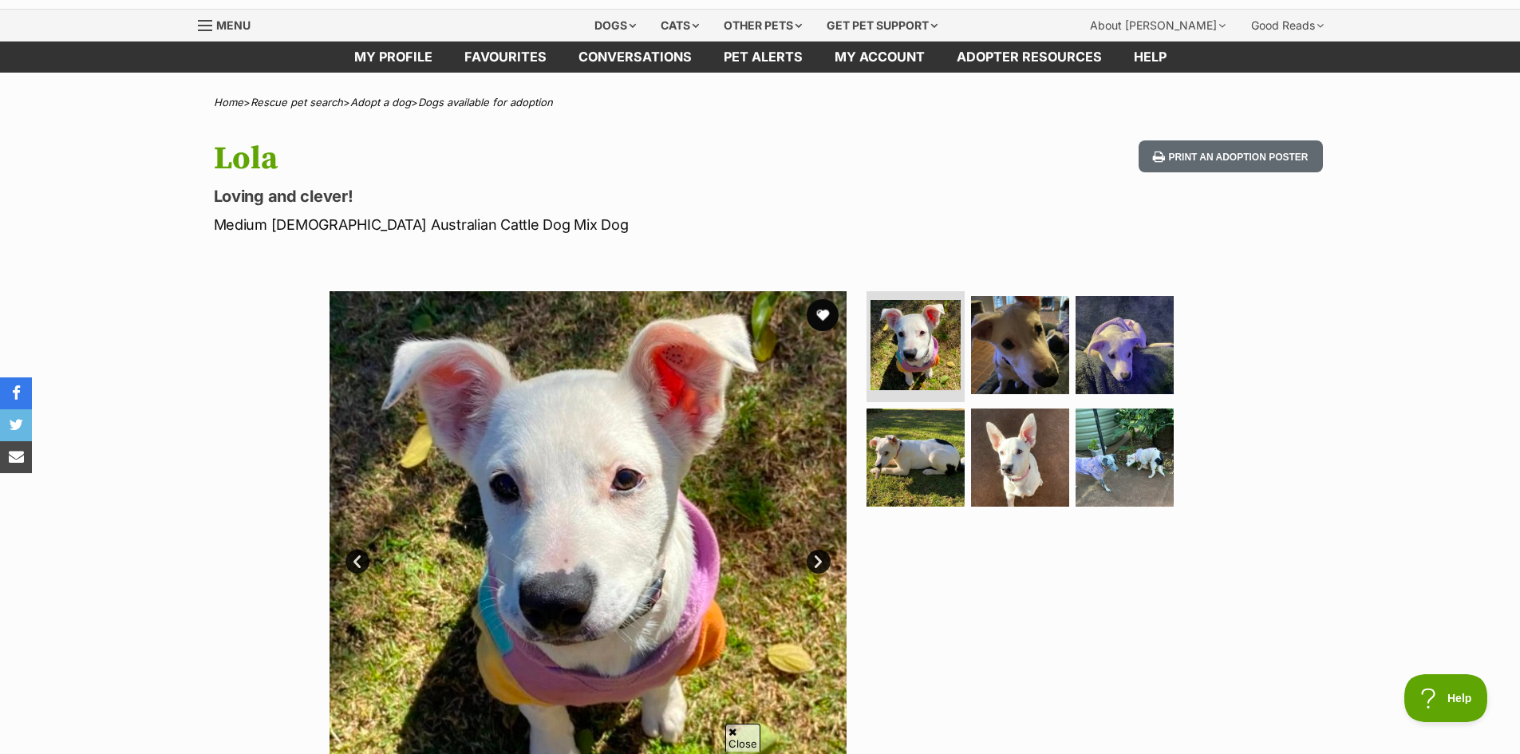
scroll to position [80, 0]
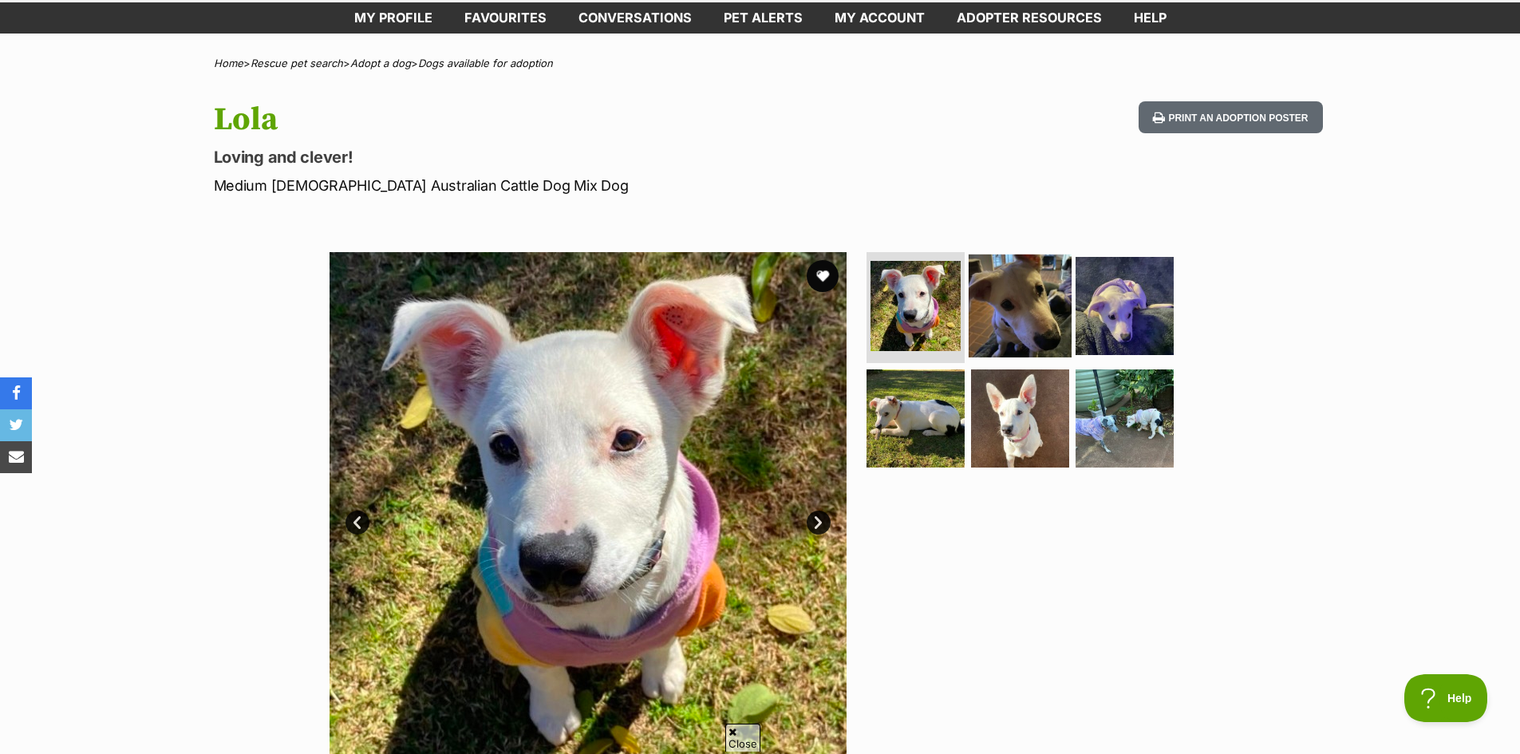
click at [1005, 298] on img at bounding box center [1020, 305] width 103 height 103
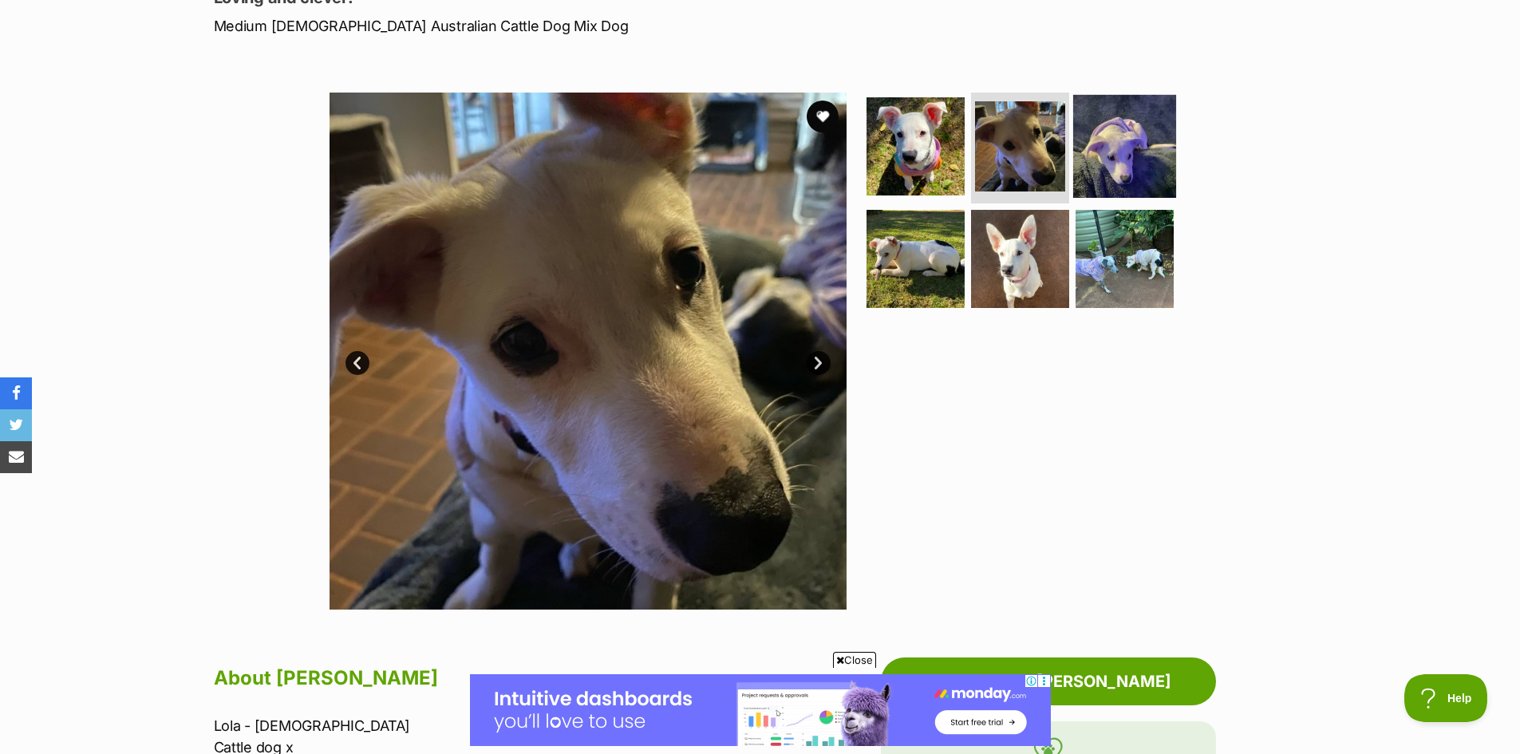
scroll to position [0, 0]
click at [1104, 156] on img at bounding box center [1124, 145] width 103 height 103
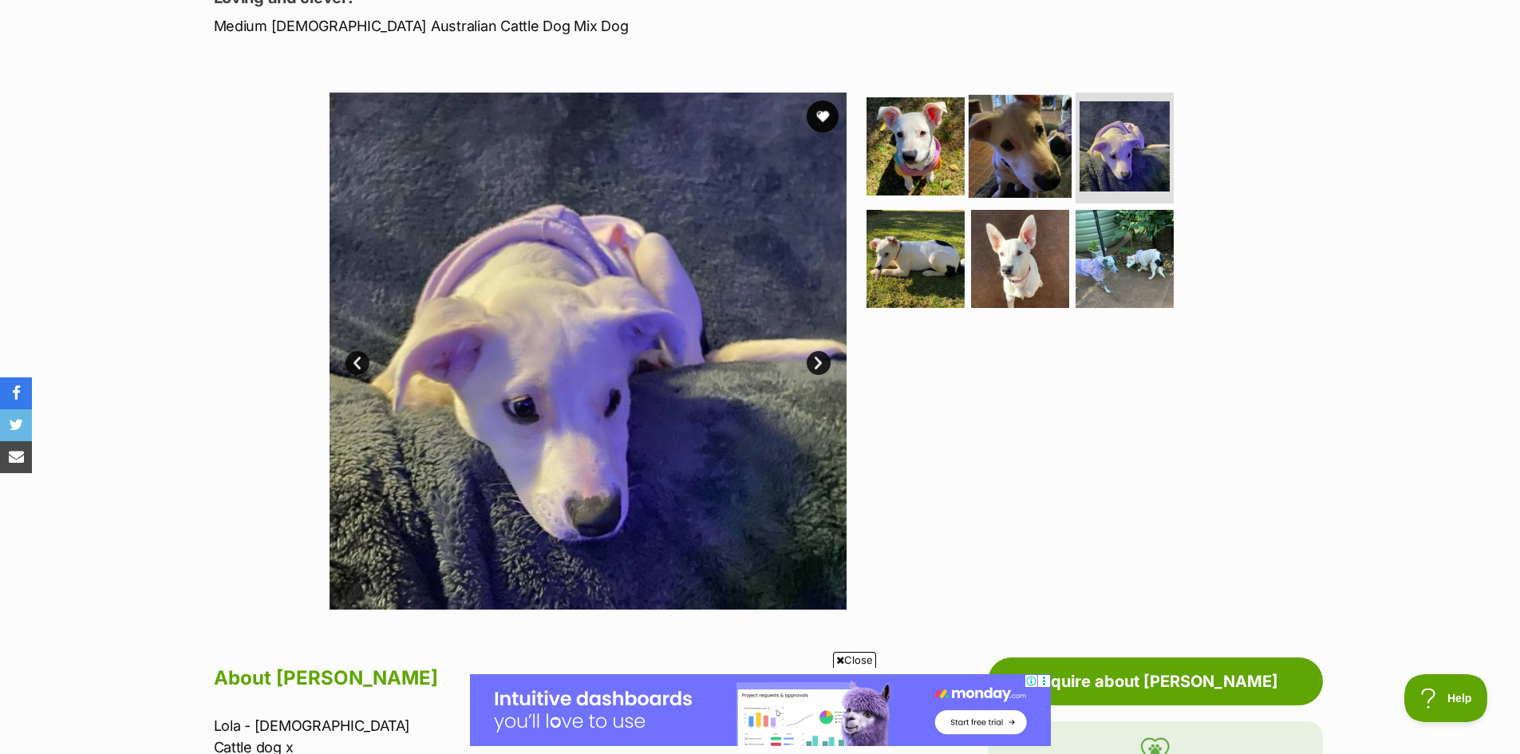
click at [1059, 142] on img at bounding box center [1020, 145] width 103 height 103
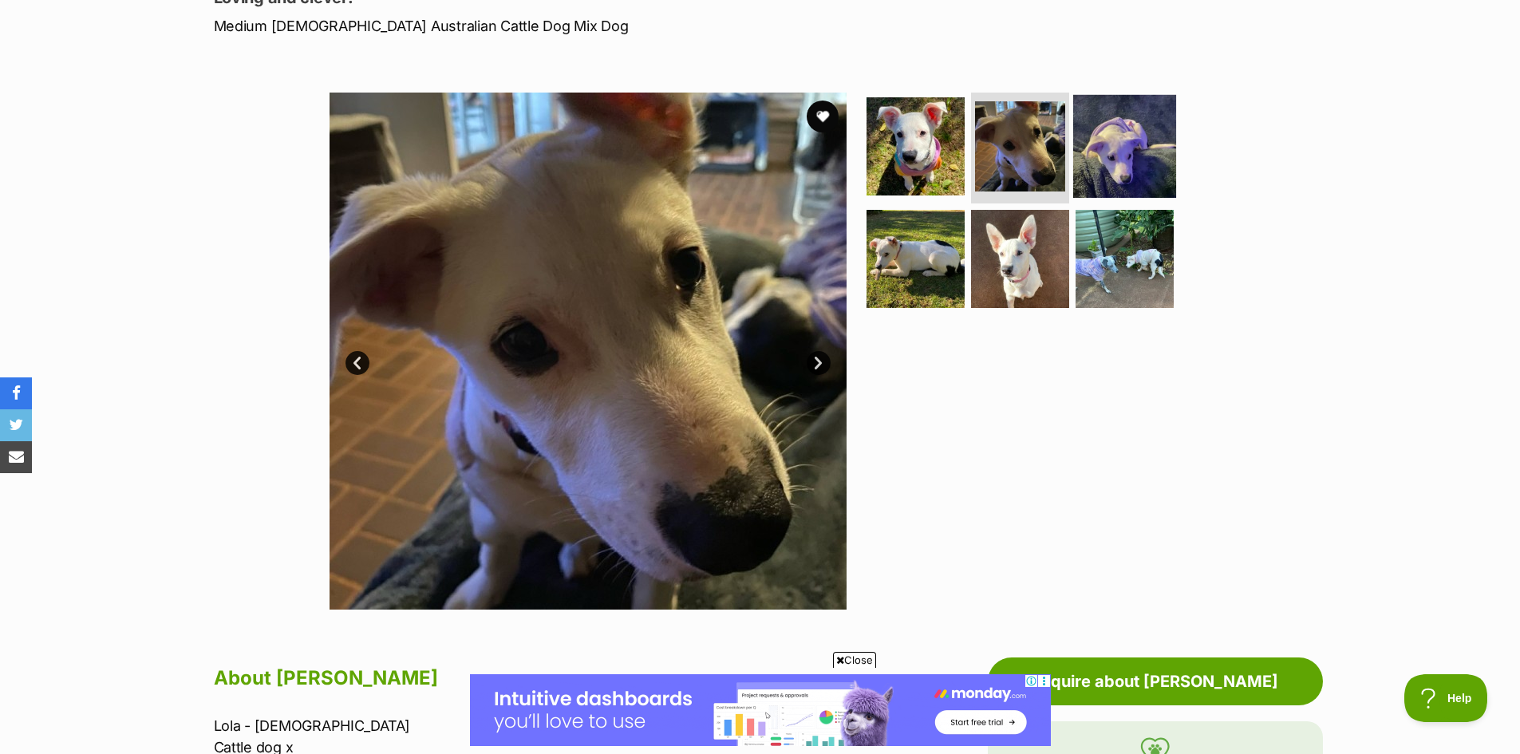
click at [1117, 144] on img at bounding box center [1124, 145] width 103 height 103
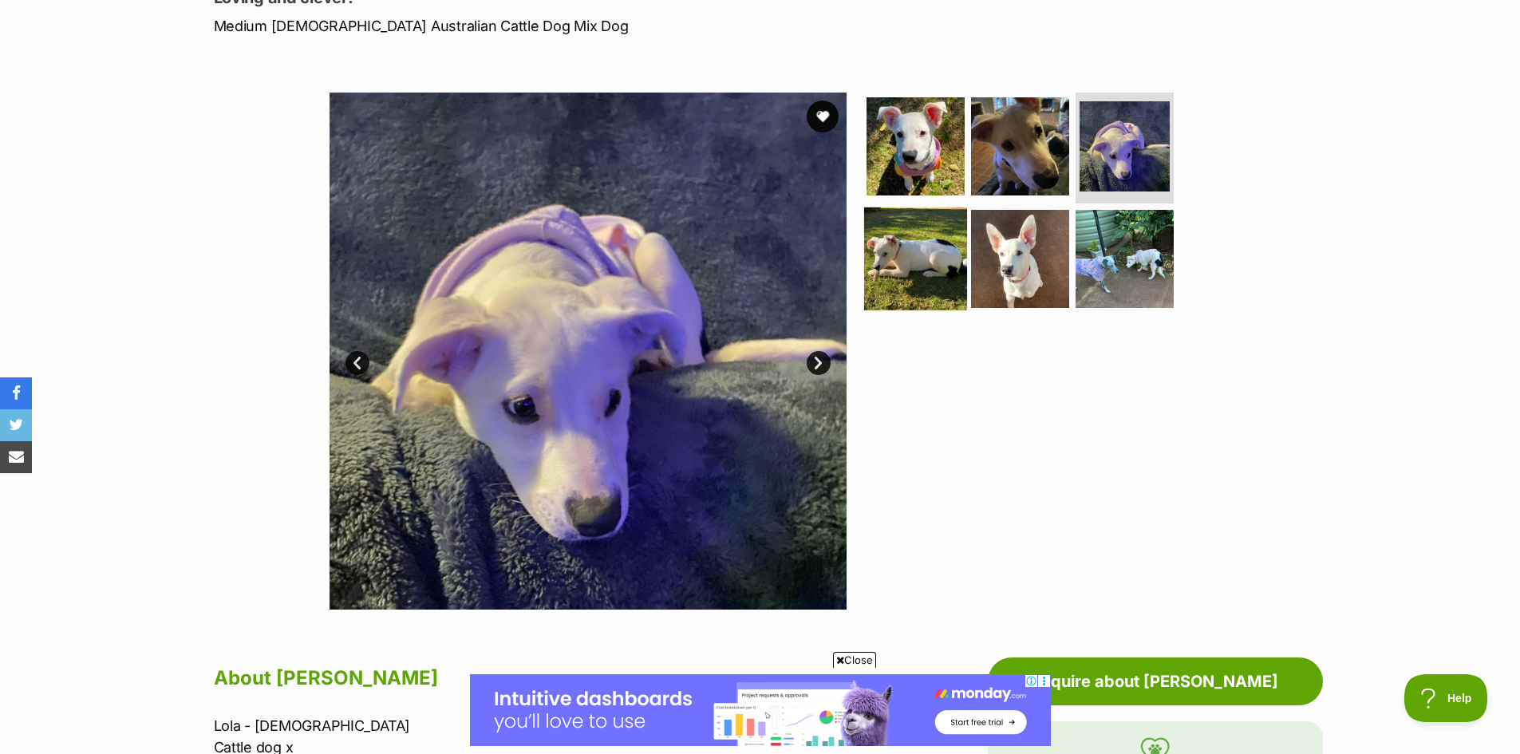
click at [917, 234] on img at bounding box center [915, 258] width 103 height 103
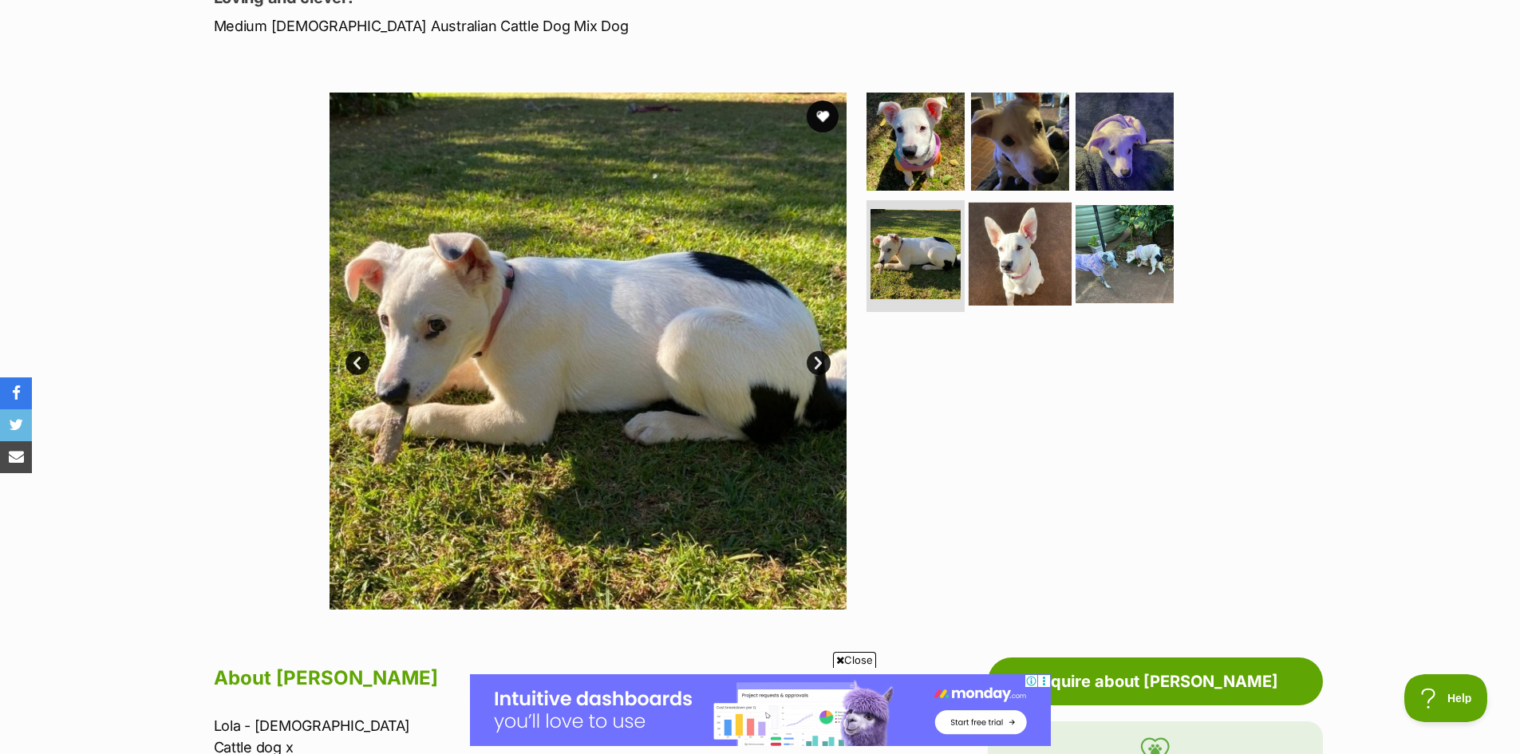
click at [977, 247] on img at bounding box center [1020, 254] width 103 height 103
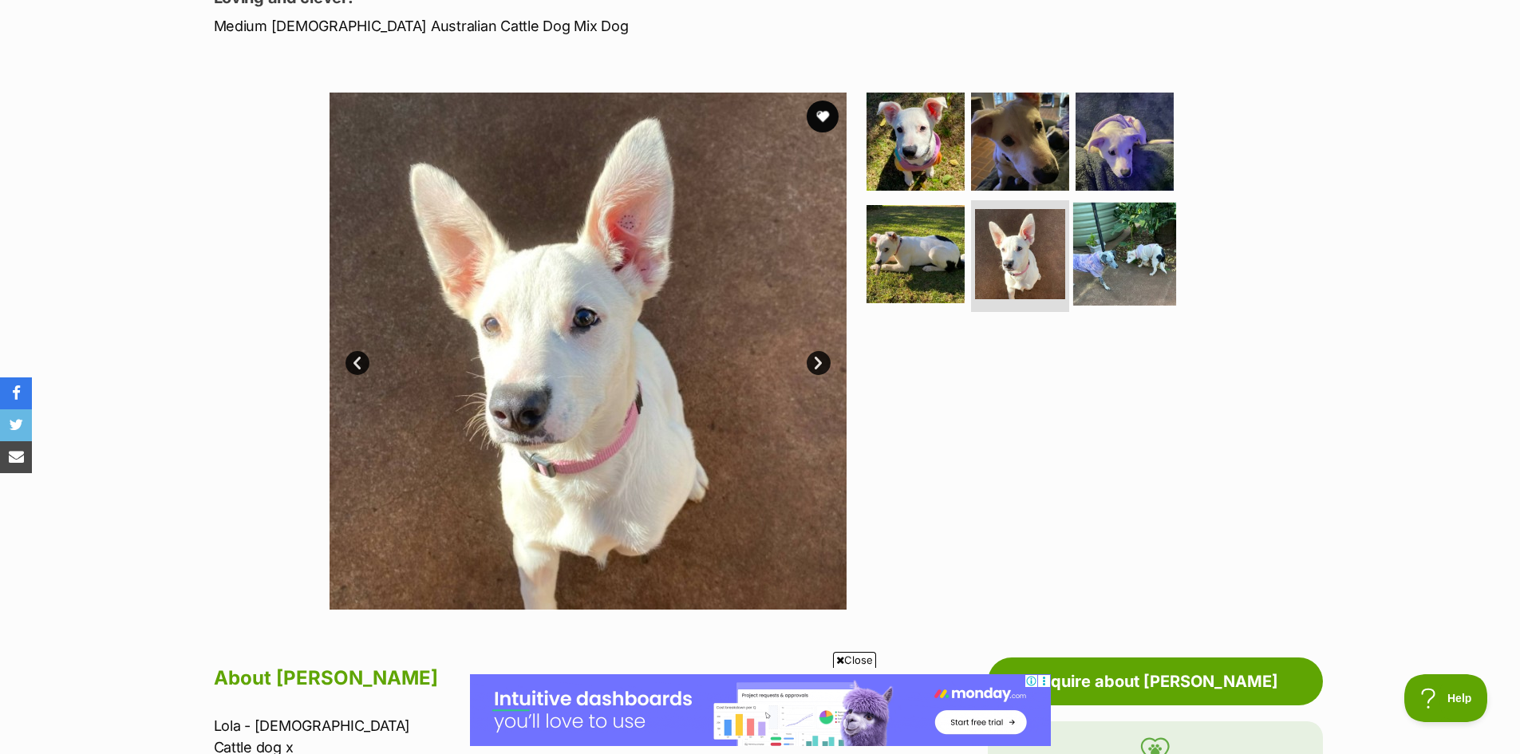
click at [1137, 246] on img at bounding box center [1124, 254] width 103 height 103
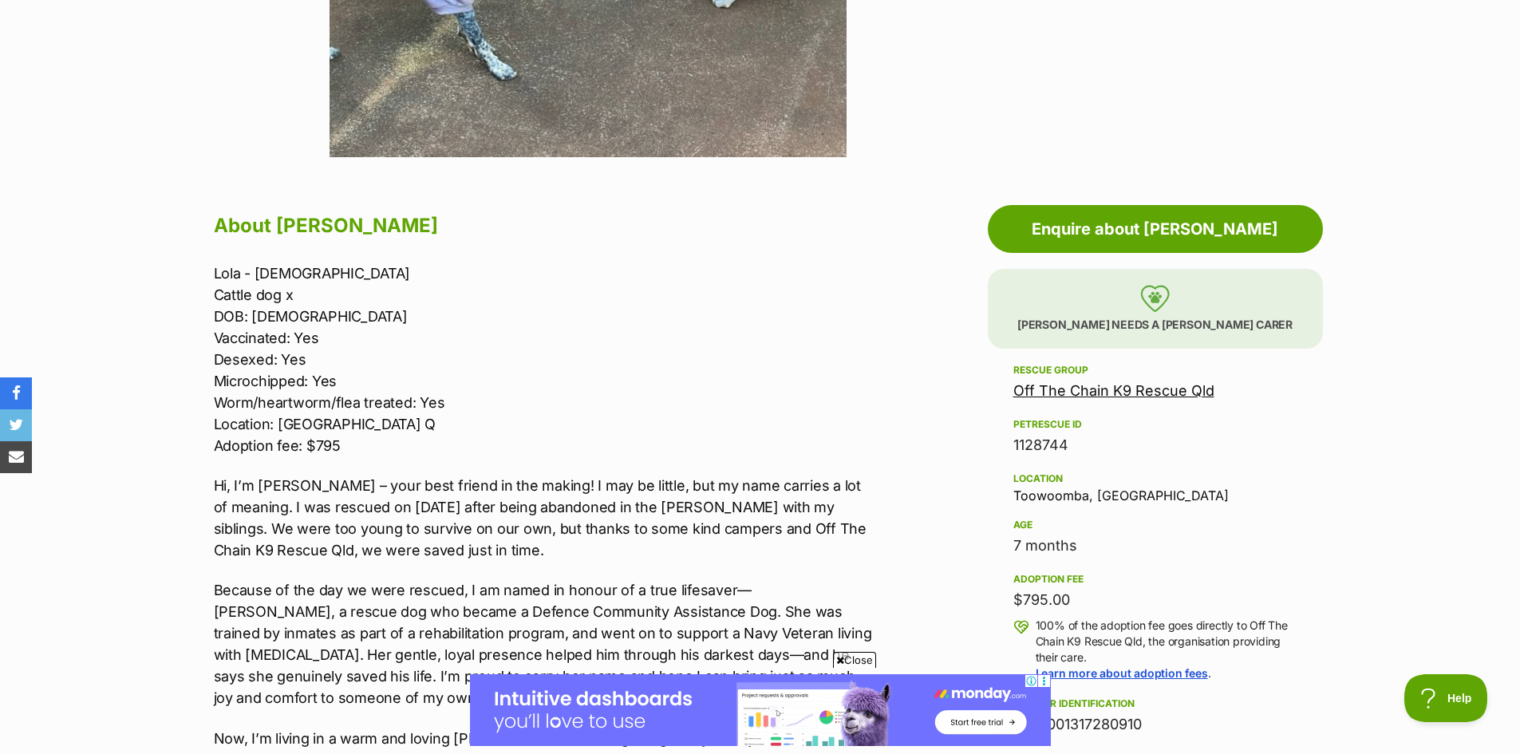
scroll to position [718, 0]
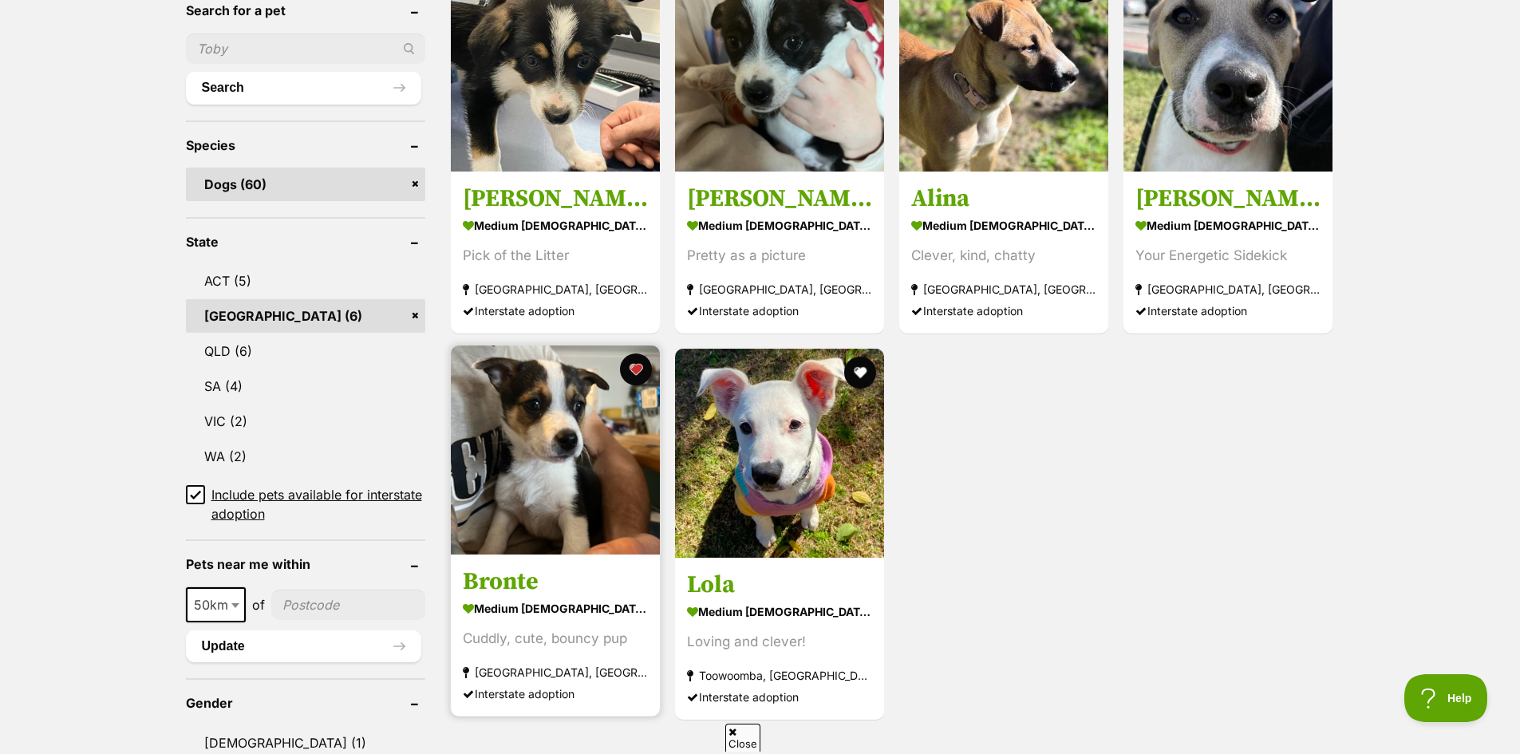
click at [574, 532] on img at bounding box center [555, 450] width 209 height 209
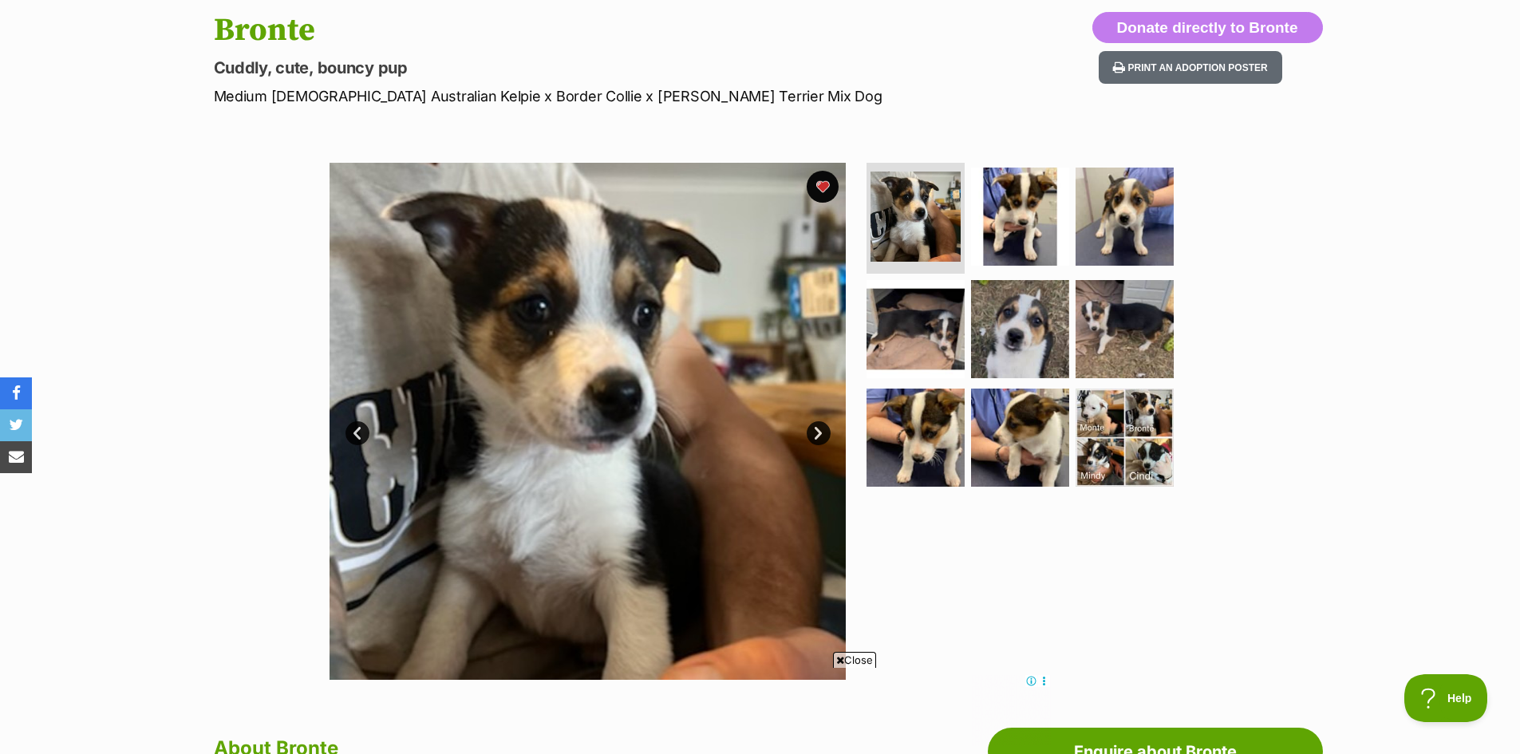
scroll to position [160, 0]
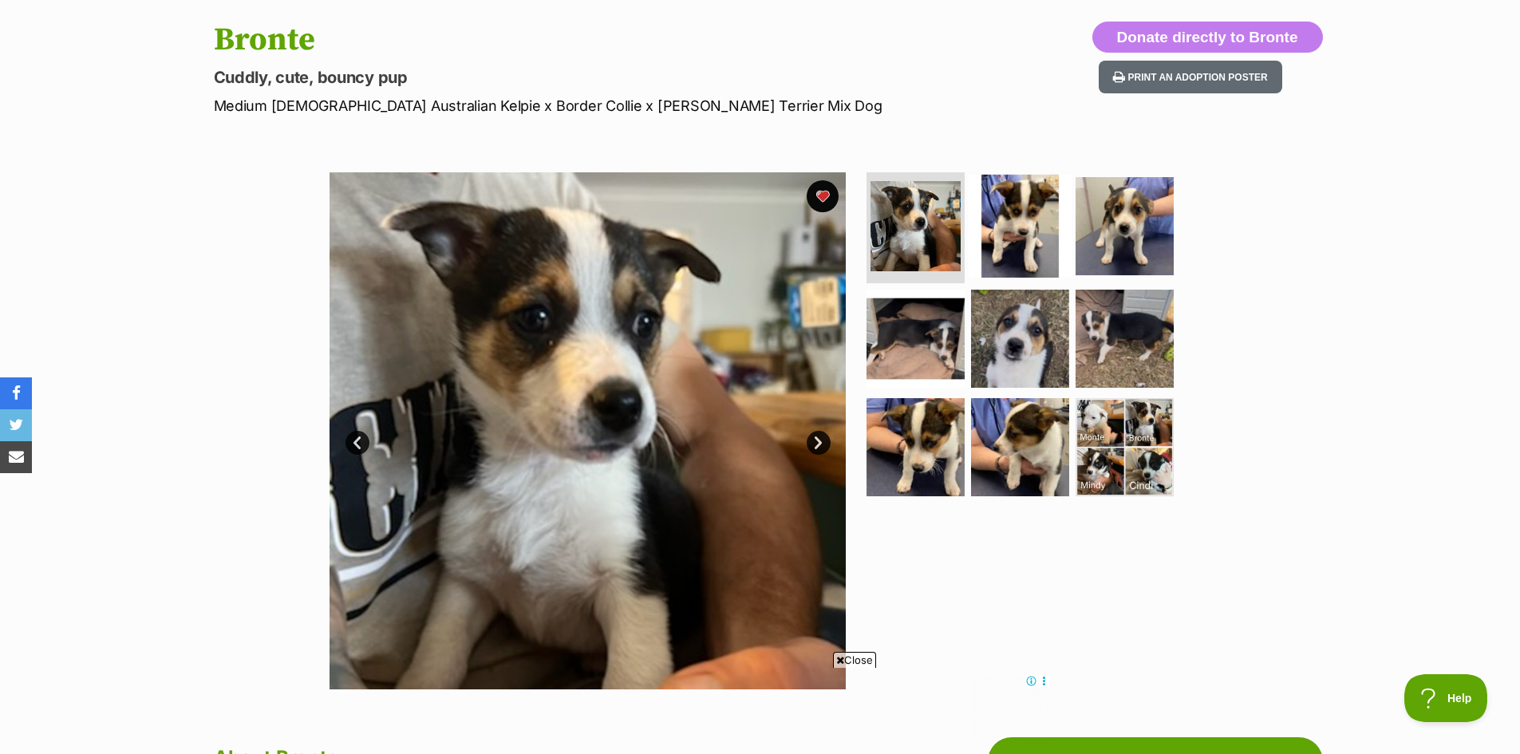
click at [1010, 263] on img at bounding box center [1020, 225] width 103 height 103
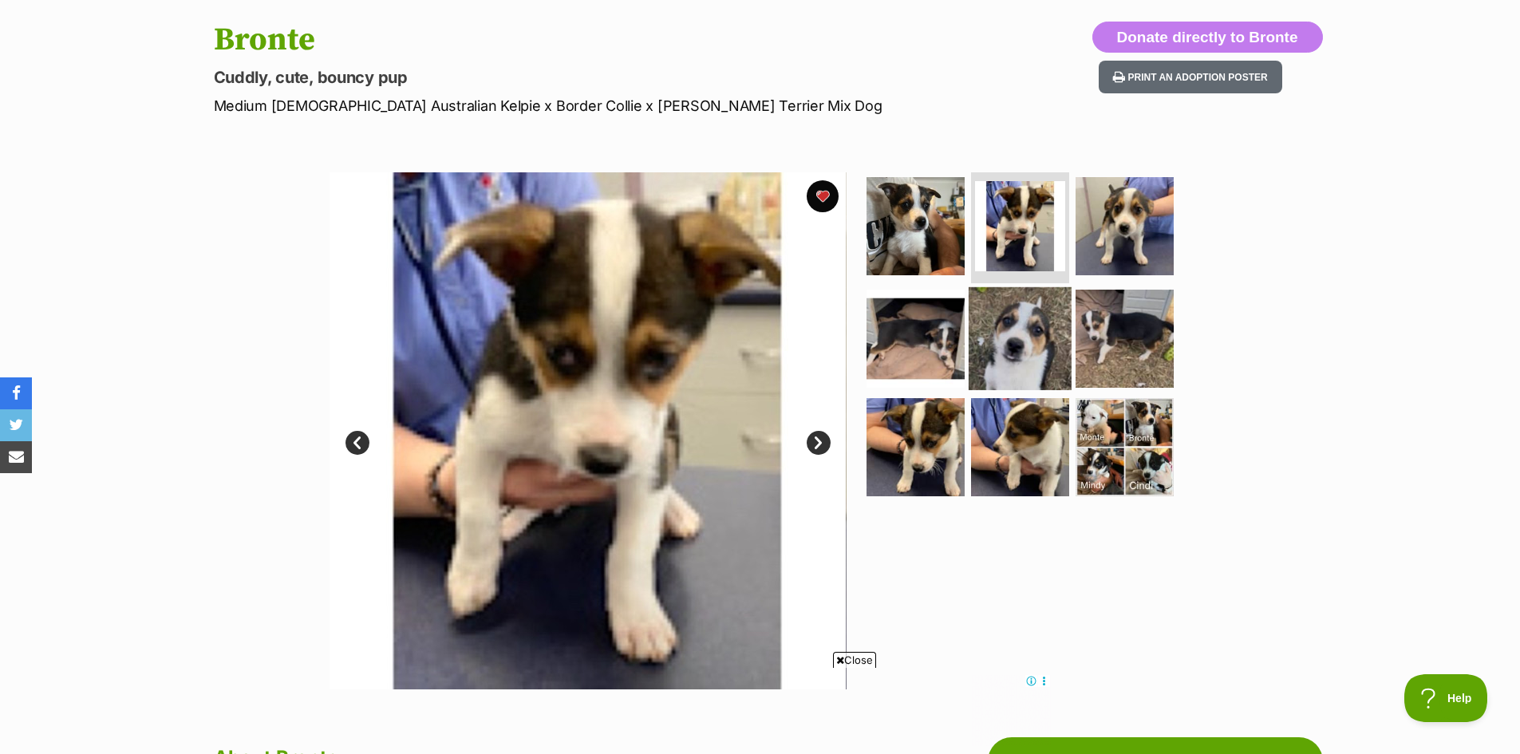
click at [1022, 336] on img at bounding box center [1020, 338] width 103 height 103
